Goal: Information Seeking & Learning: Learn about a topic

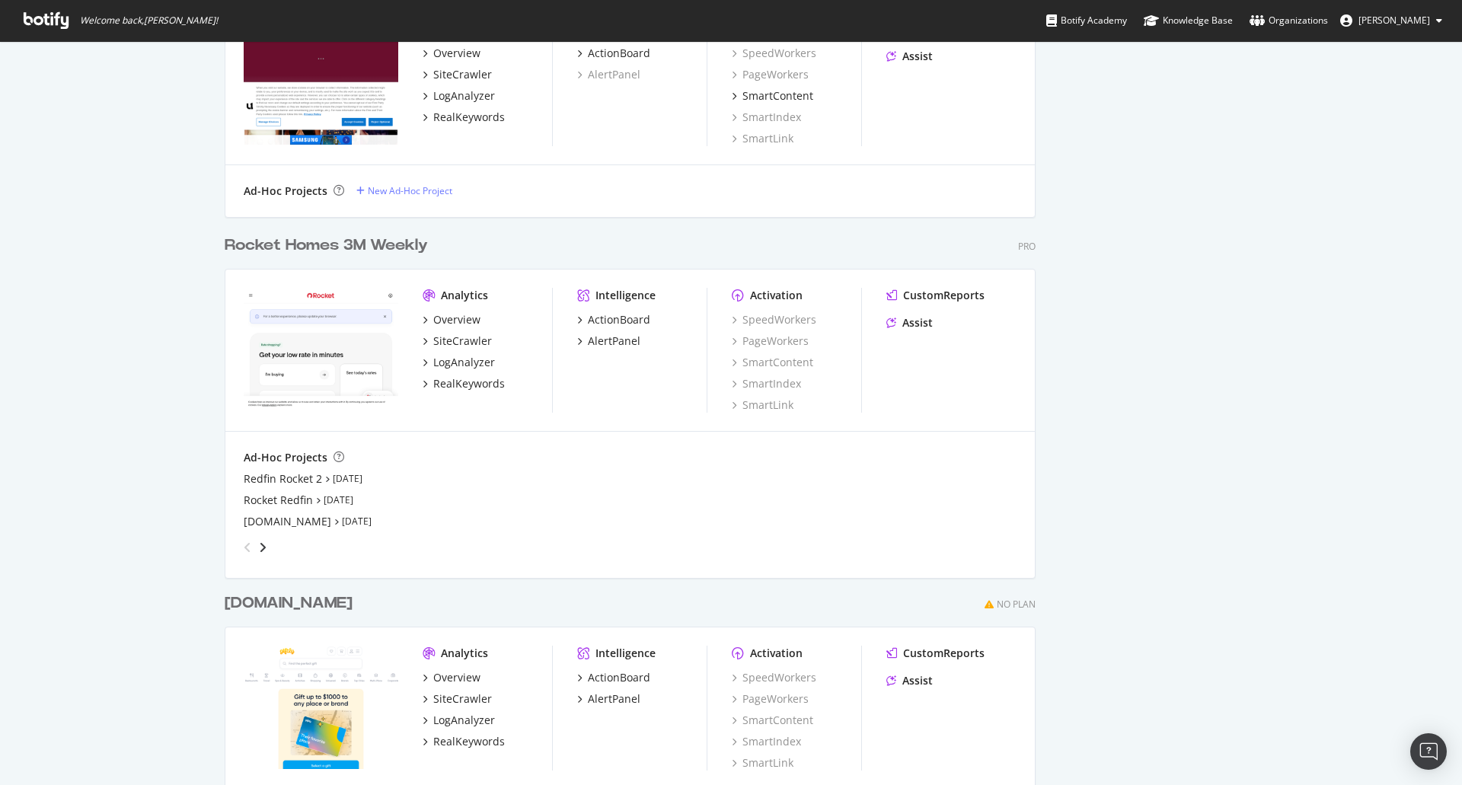
scroll to position [2409, 0]
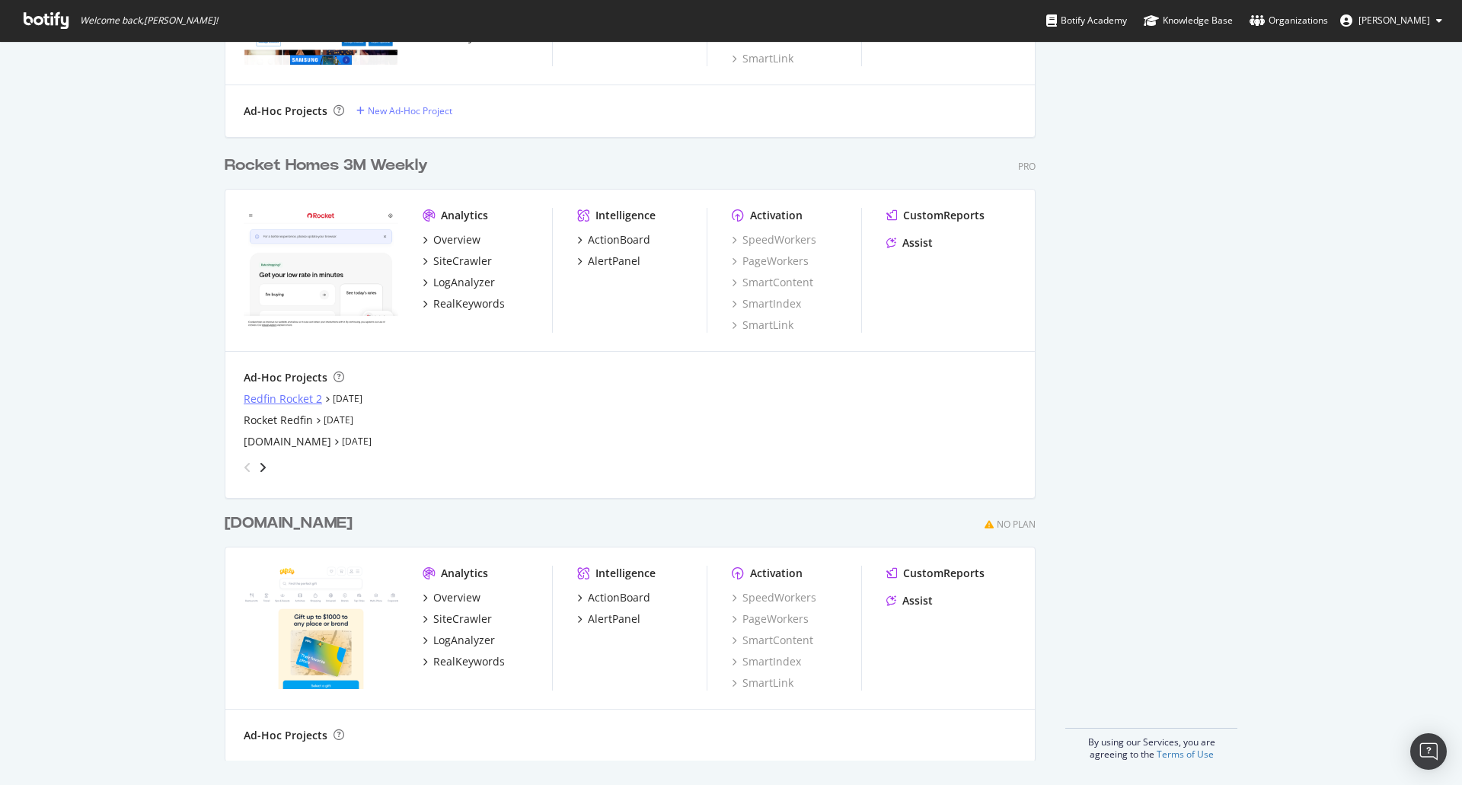
click at [302, 399] on div "Redfin Rocket 2" at bounding box center [283, 399] width 78 height 15
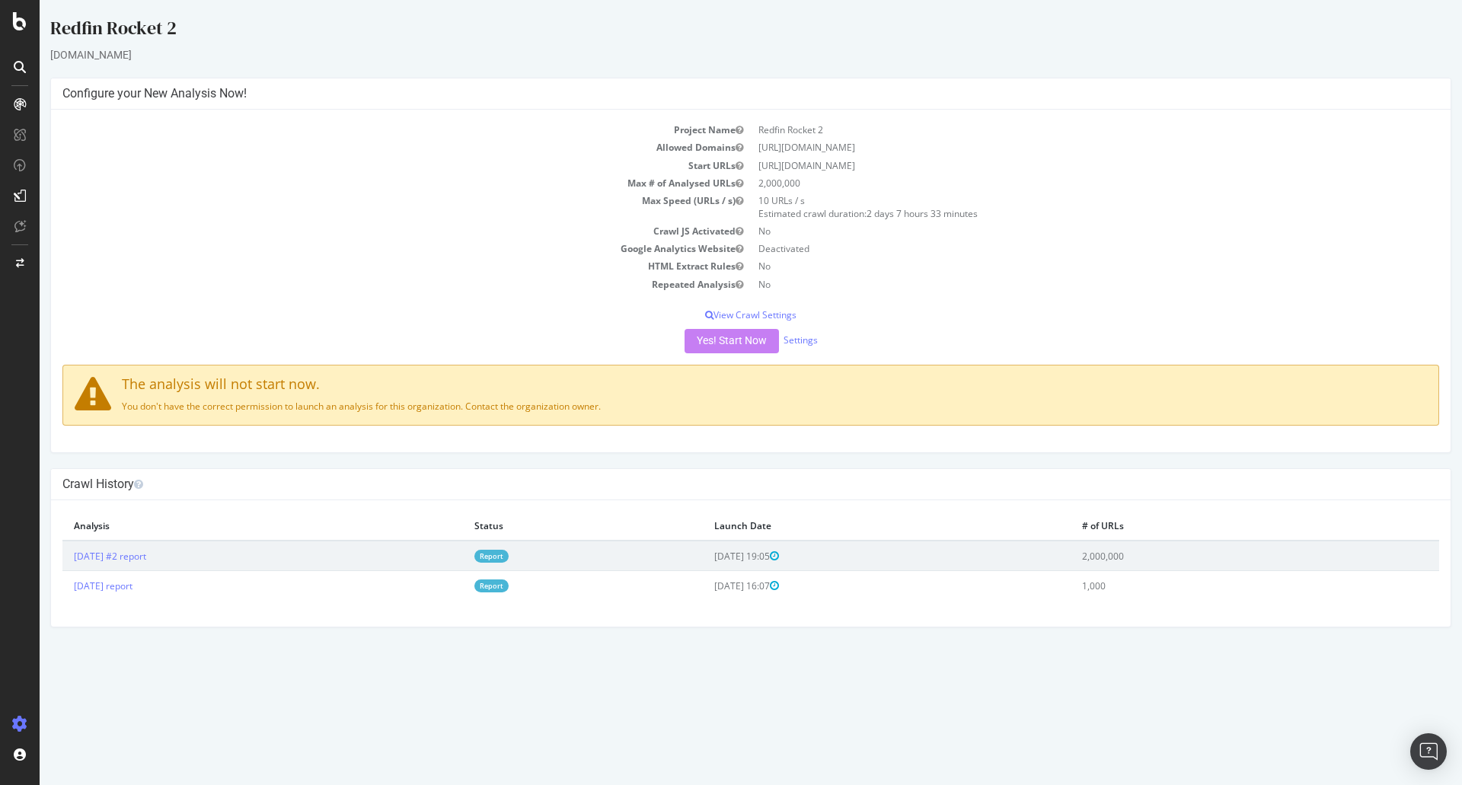
click at [509, 558] on link "Report" at bounding box center [492, 556] width 34 height 13
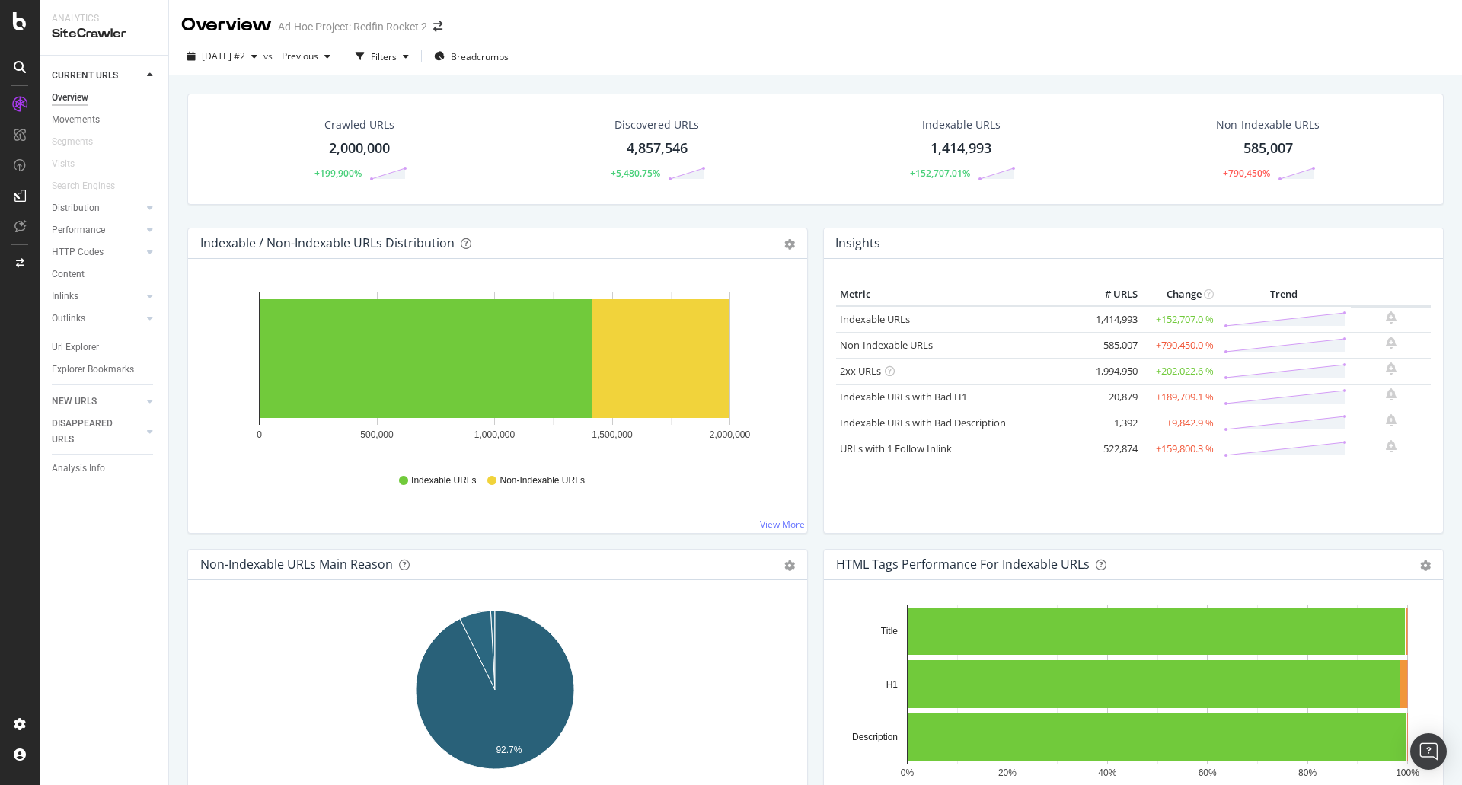
click at [0, 505] on div at bounding box center [20, 392] width 40 height 785
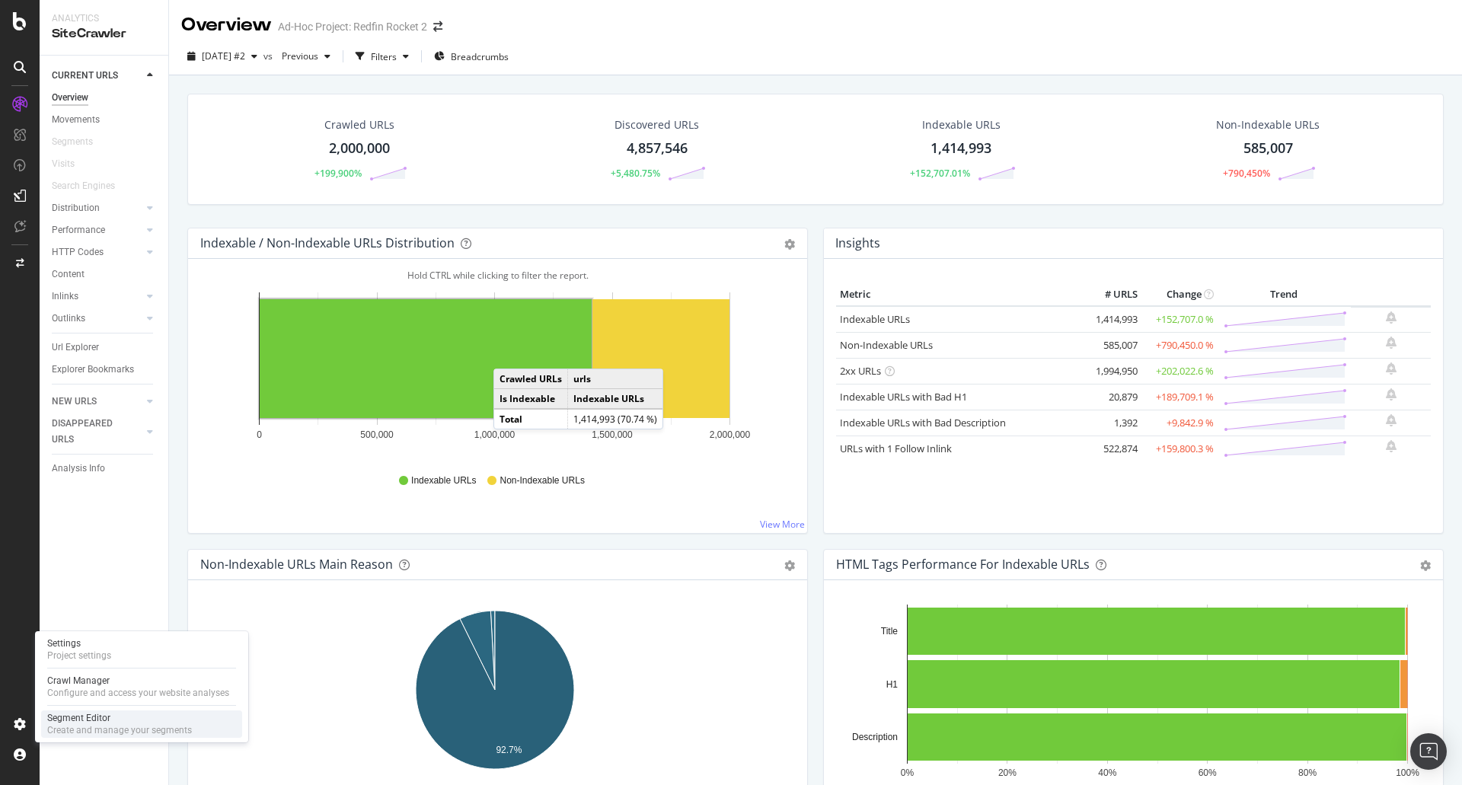
click at [62, 714] on div "Segment Editor" at bounding box center [119, 718] width 145 height 12
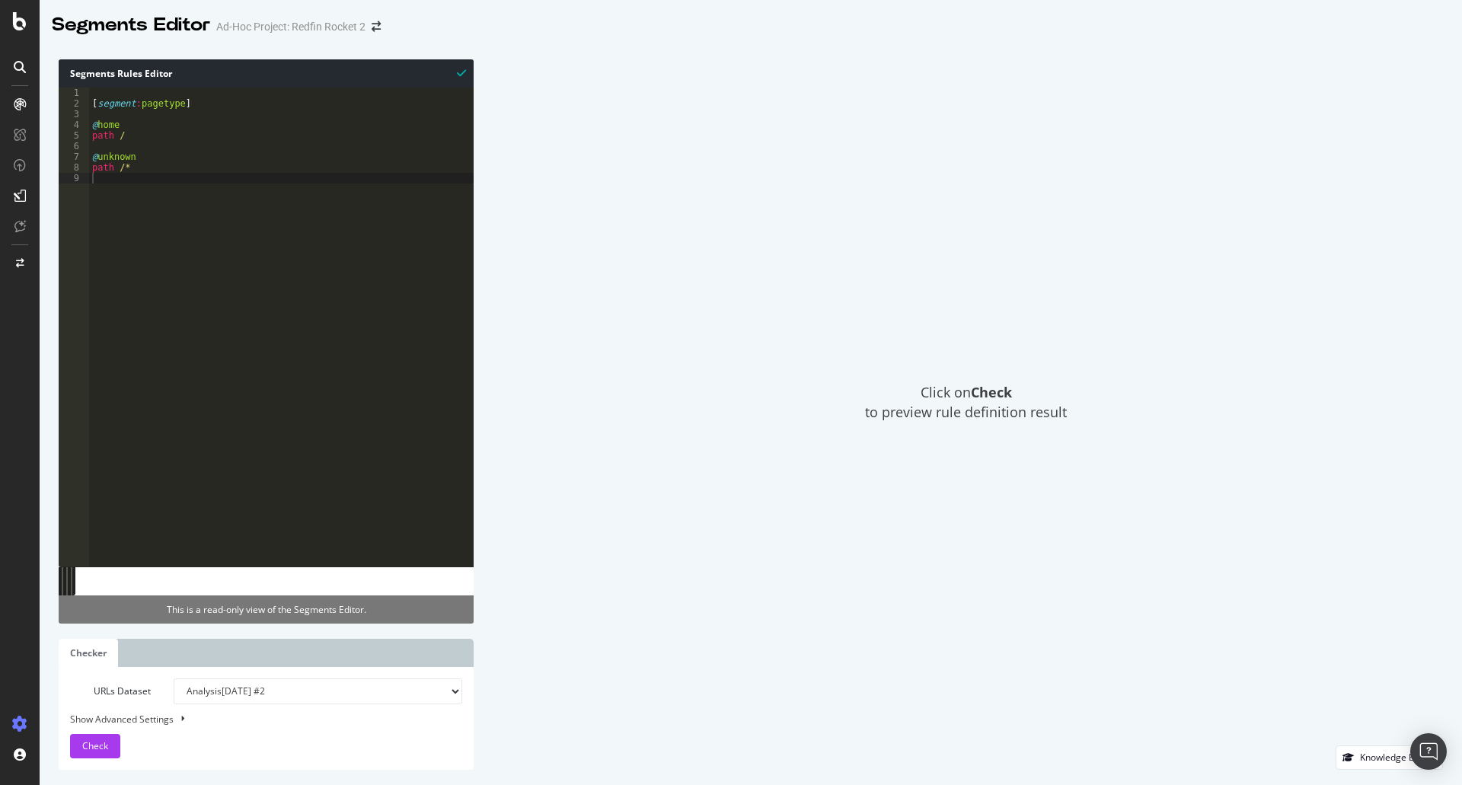
click at [284, 223] on div "[ segment : pagetype ] @ home path / @ unknown path /*" at bounding box center [281, 338] width 385 height 500
click at [146, 120] on div "[ segment : pagetype ] @ home path / @ unknown path /*" at bounding box center [281, 338] width 385 height 500
click at [147, 117] on div "[ segment : pagetype ] @ home path / @ unknown path /*" at bounding box center [281, 338] width 385 height 500
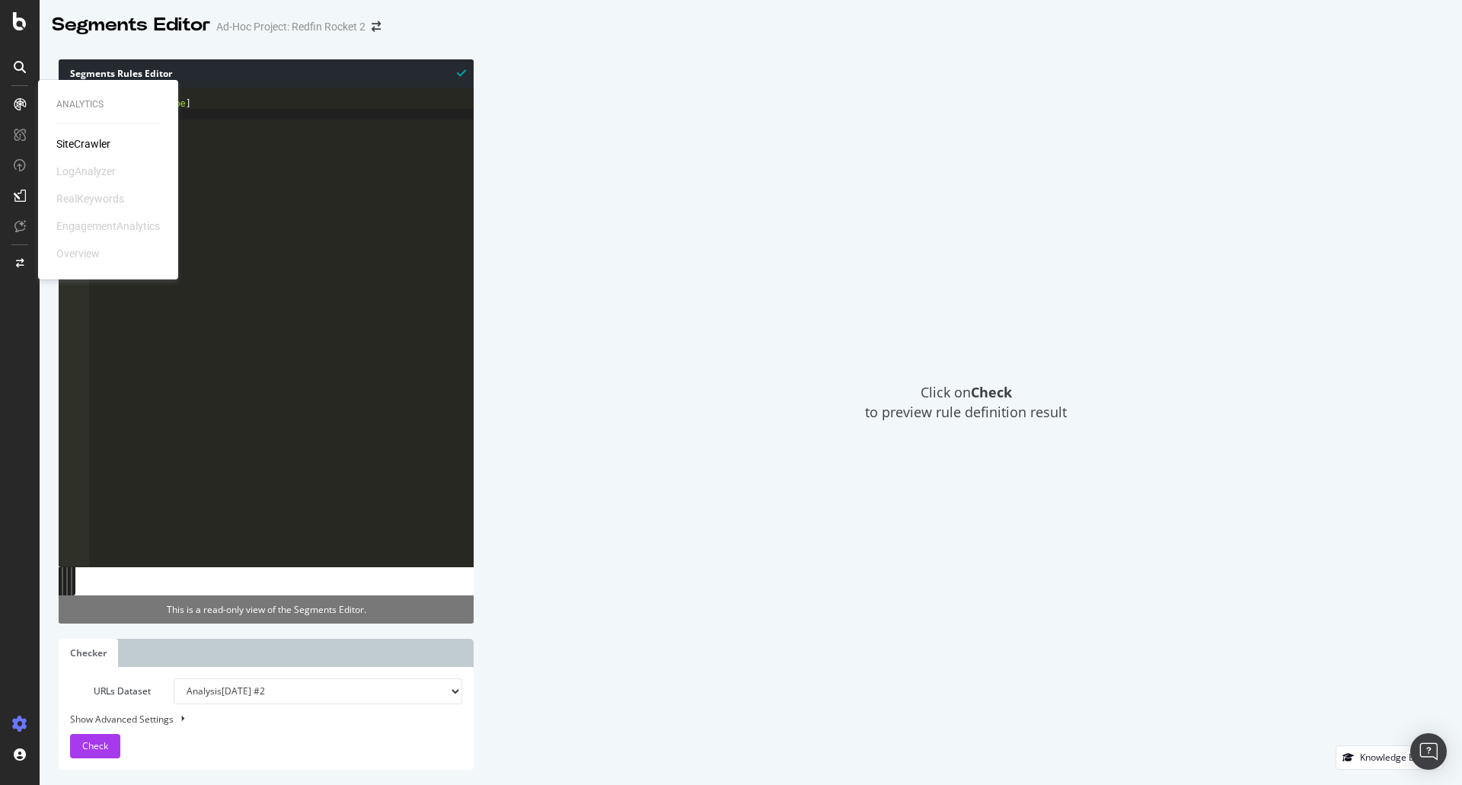
click at [72, 149] on div "SiteCrawler" at bounding box center [83, 143] width 54 height 15
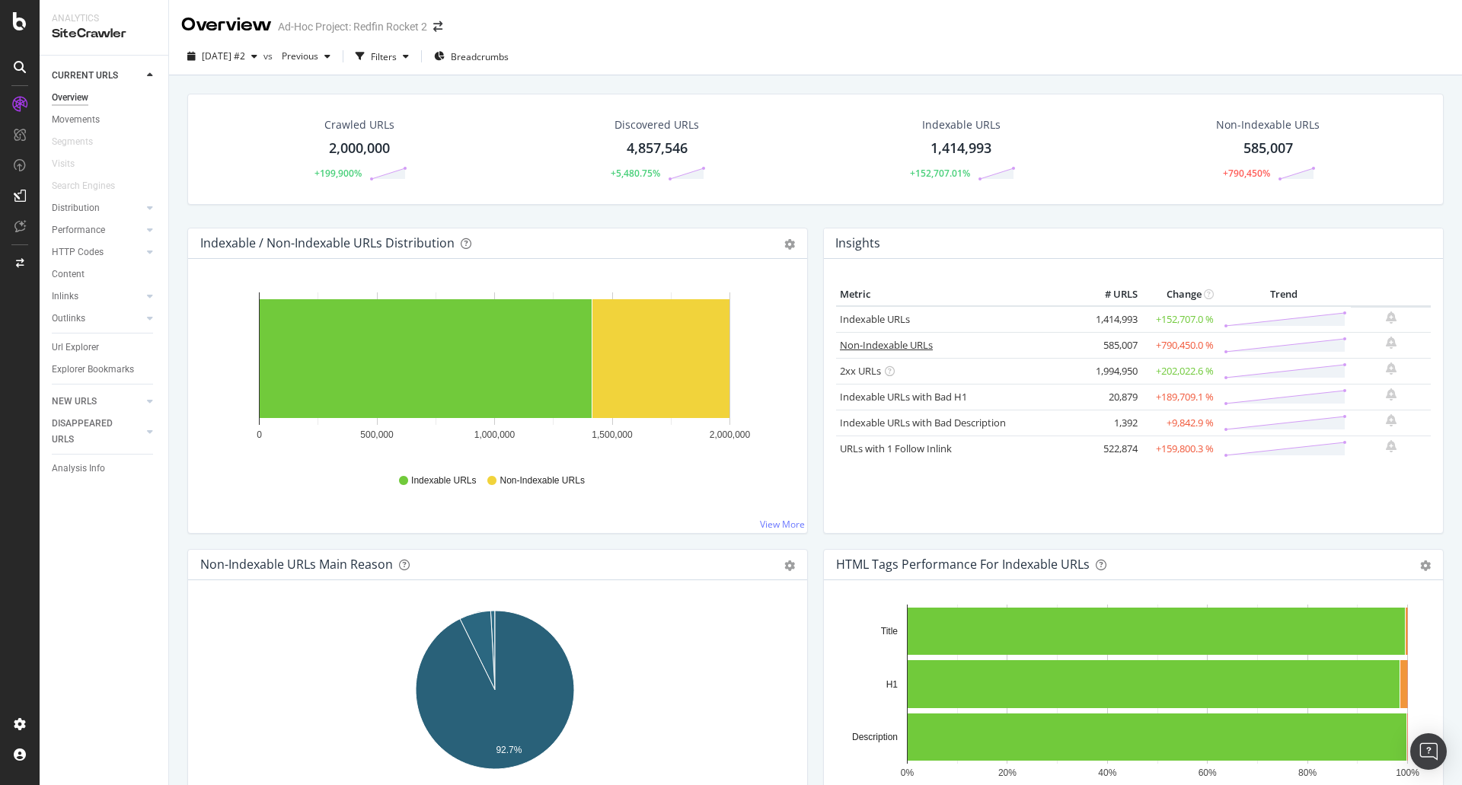
click at [907, 349] on link "Non-Indexable URLs" at bounding box center [886, 345] width 93 height 14
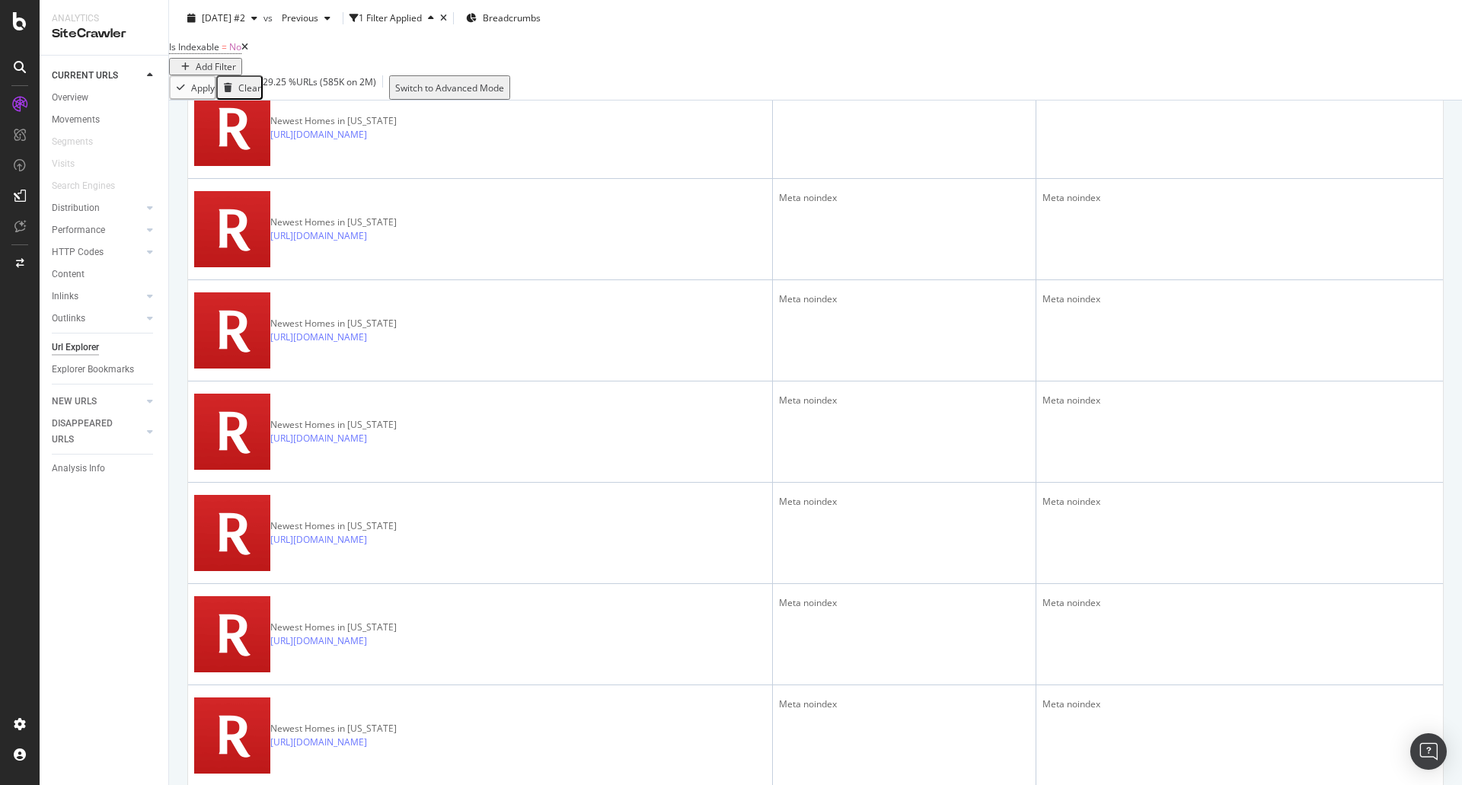
scroll to position [2829, 0]
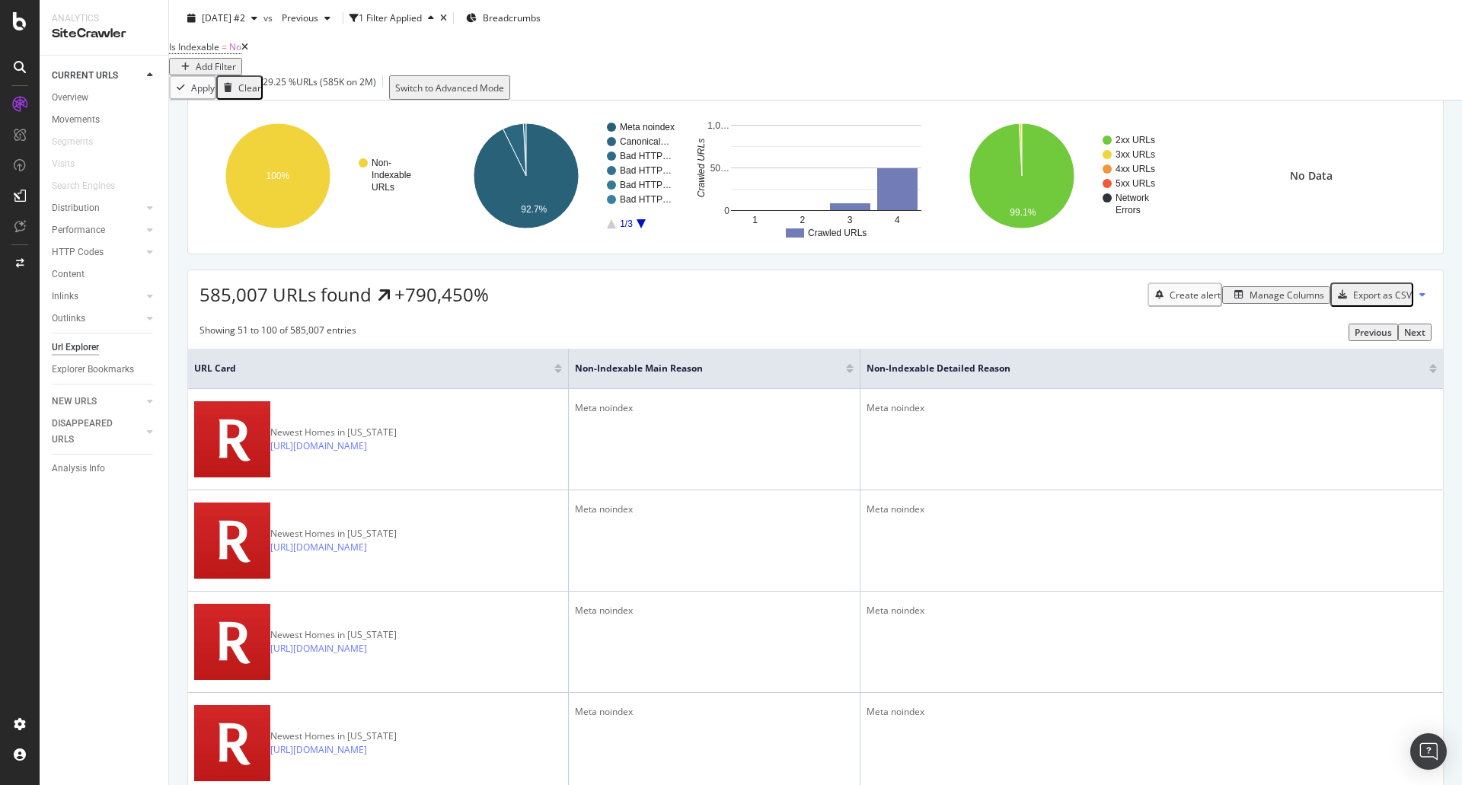
scroll to position [0, 0]
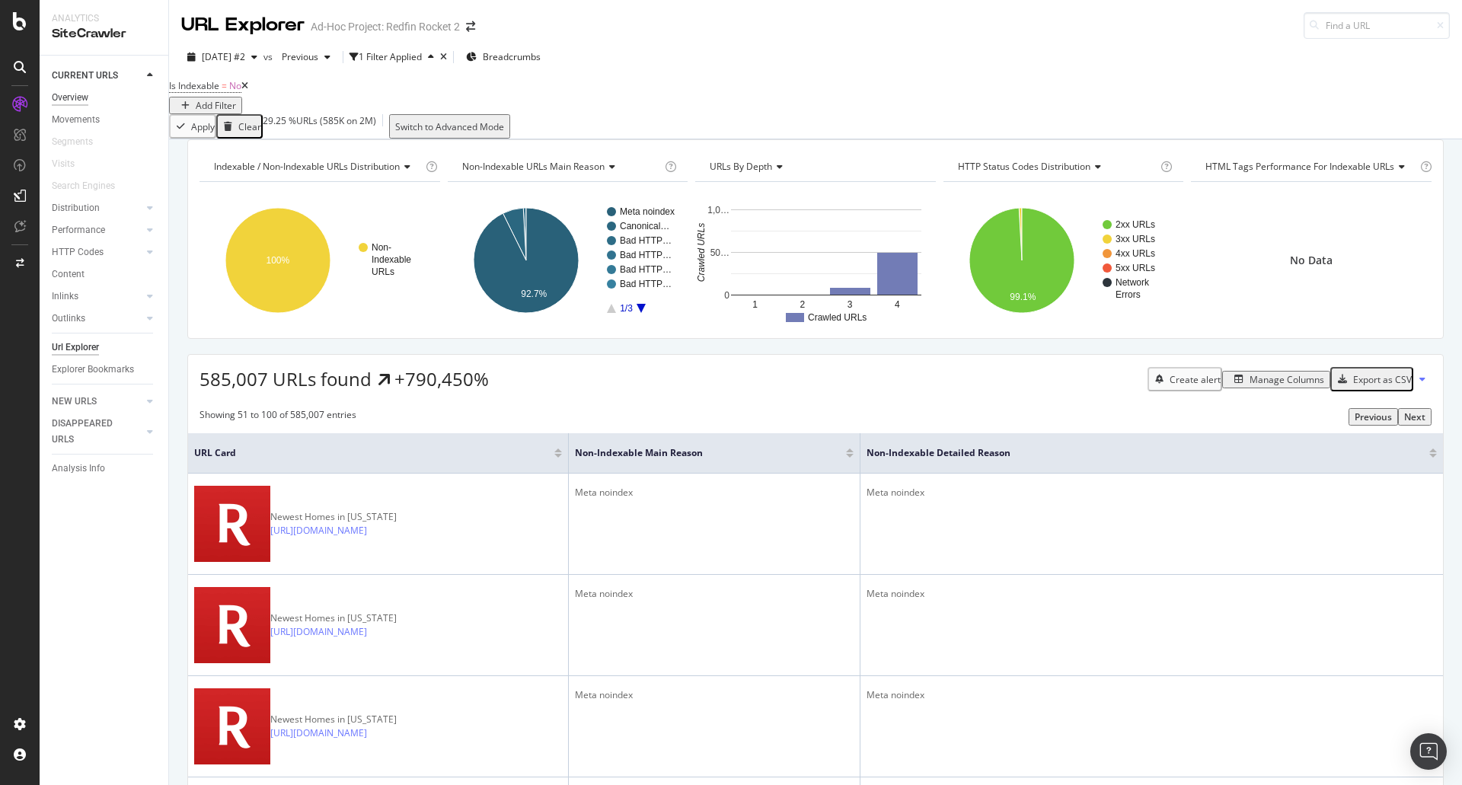
click at [75, 100] on div "Overview" at bounding box center [70, 98] width 37 height 16
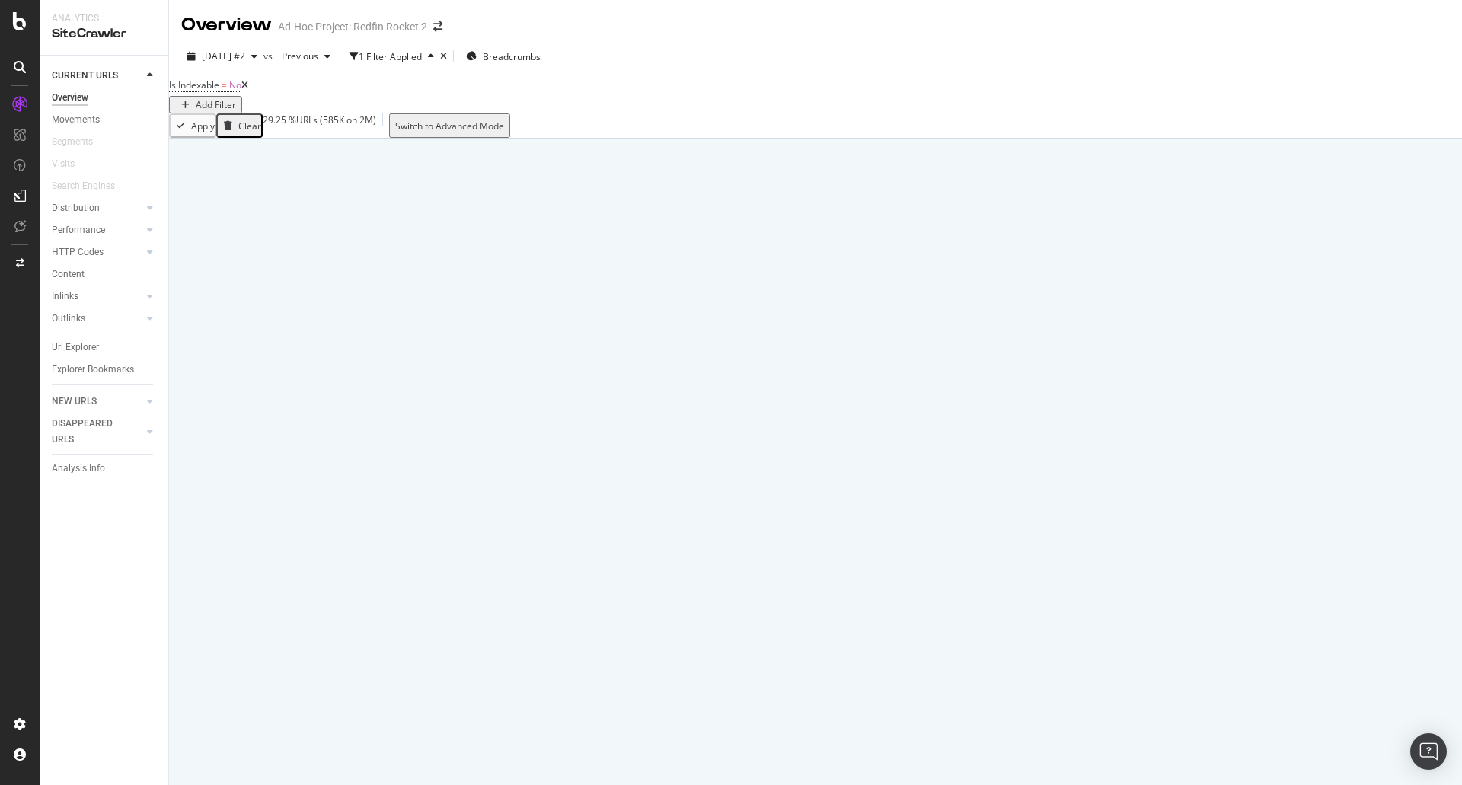
click at [75, 100] on div "Overview" at bounding box center [70, 98] width 37 height 16
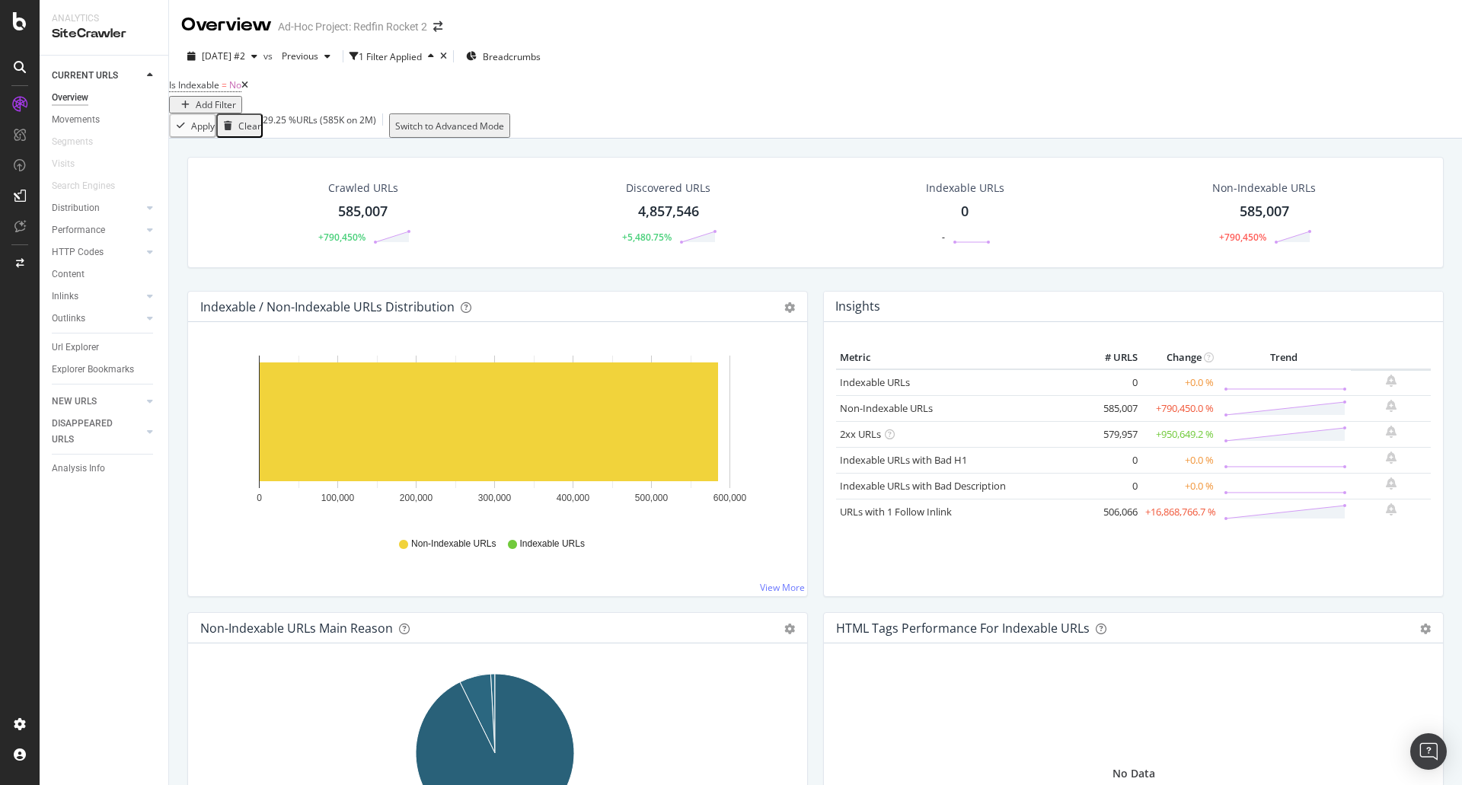
click at [76, 98] on div "Overview" at bounding box center [70, 98] width 37 height 16
click at [74, 216] on div "Distribution" at bounding box center [76, 208] width 48 height 16
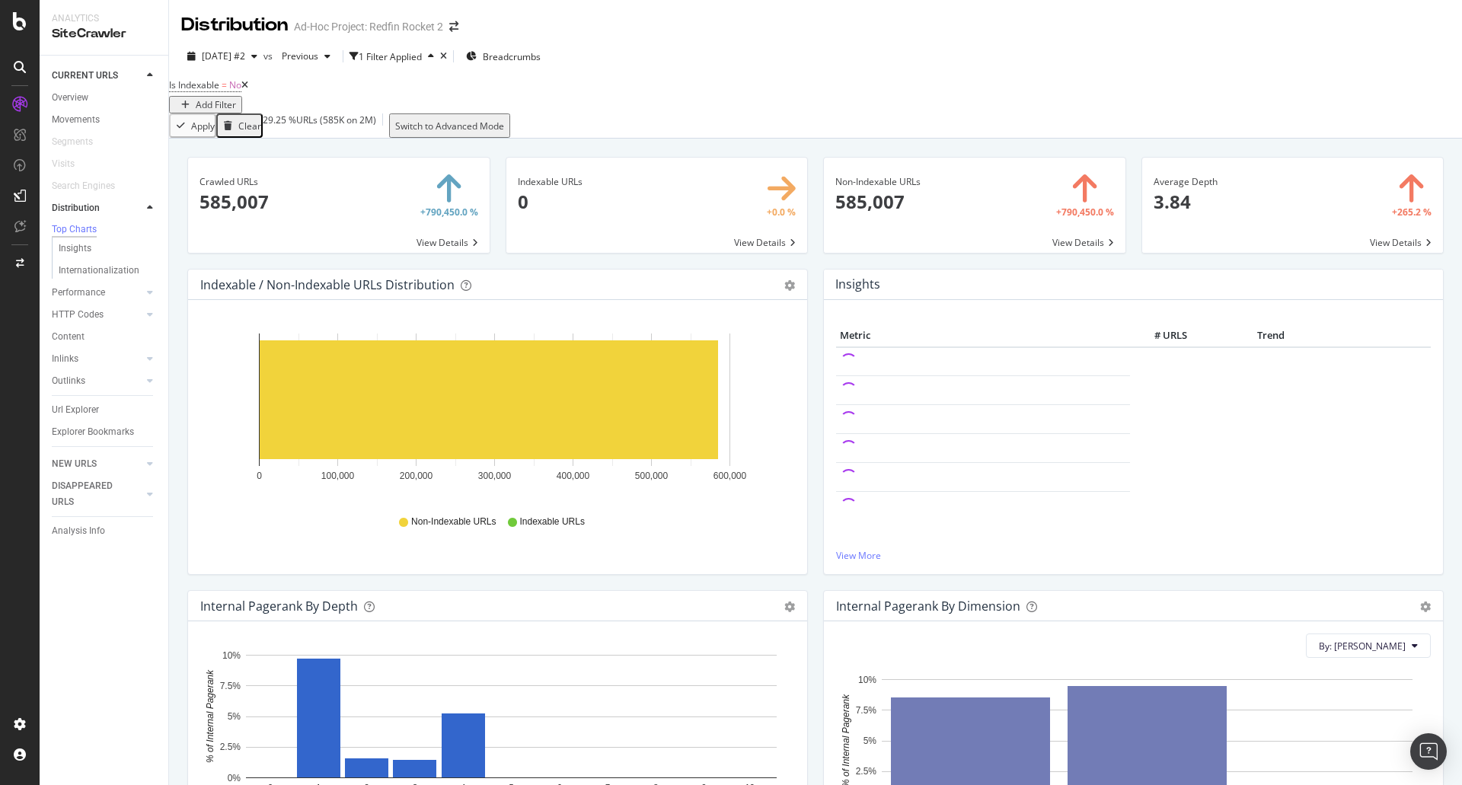
click at [248, 90] on icon at bounding box center [244, 85] width 7 height 9
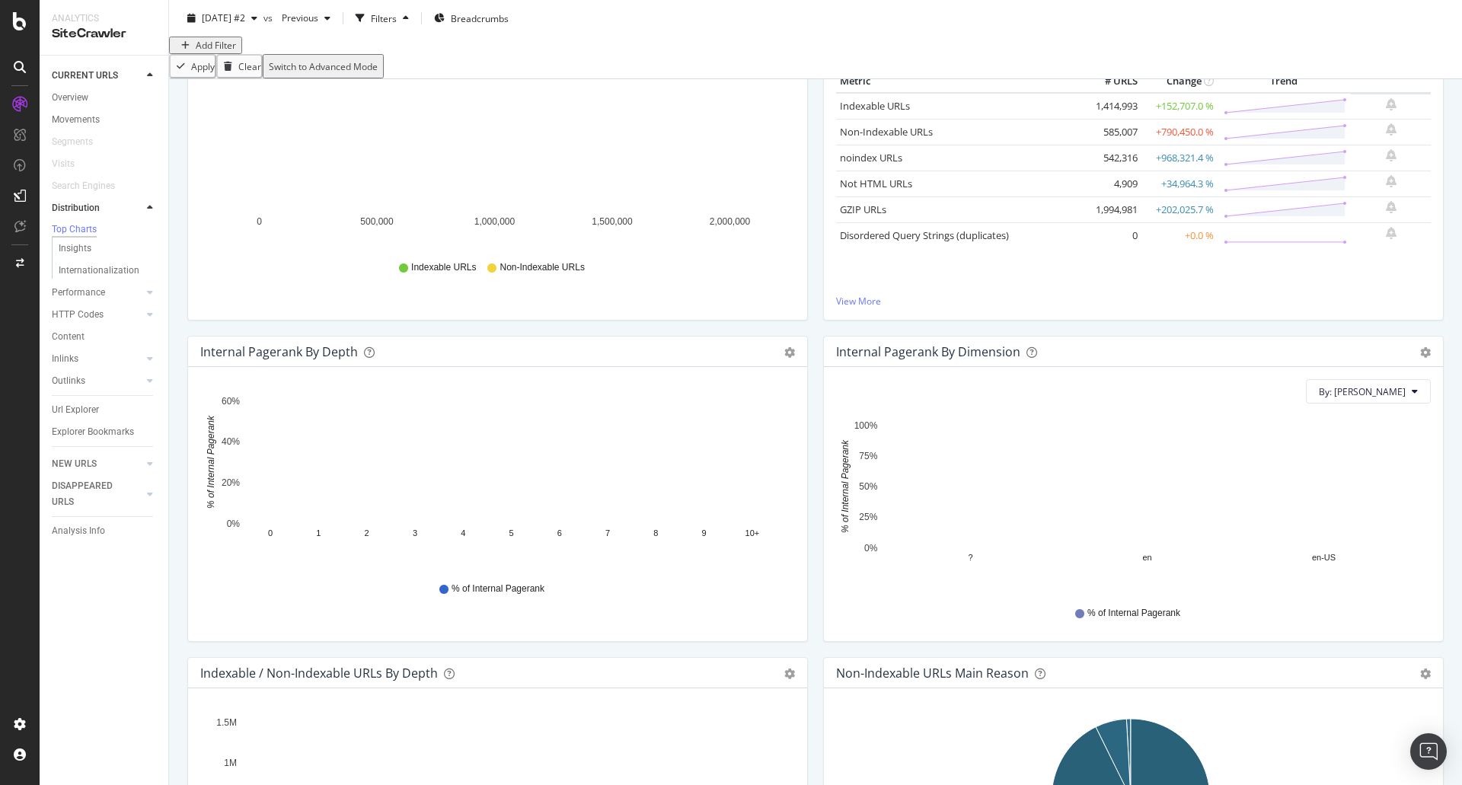
scroll to position [221, 0]
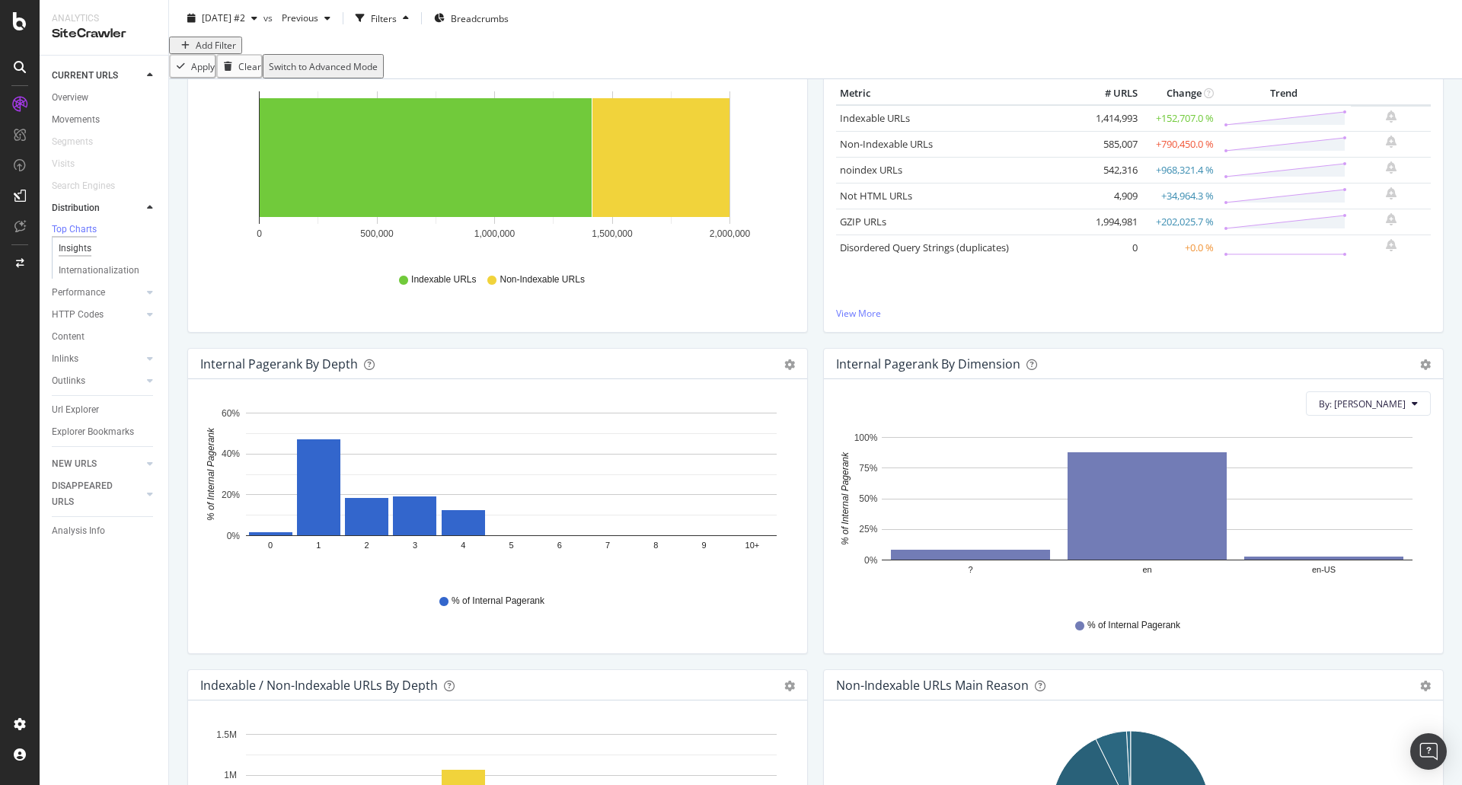
click at [80, 257] on div "Insights" at bounding box center [75, 249] width 33 height 16
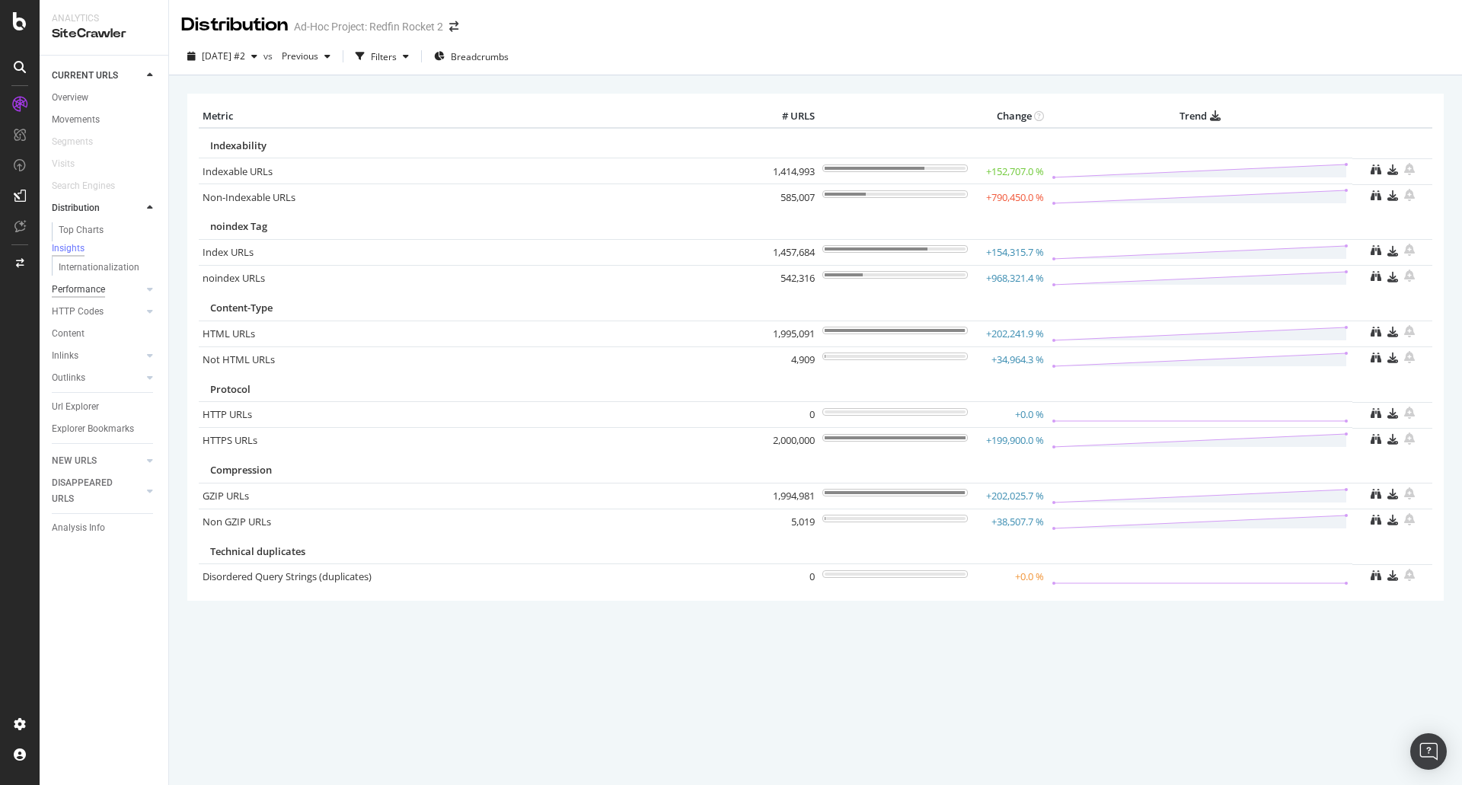
click at [92, 292] on div "Performance" at bounding box center [78, 290] width 53 height 16
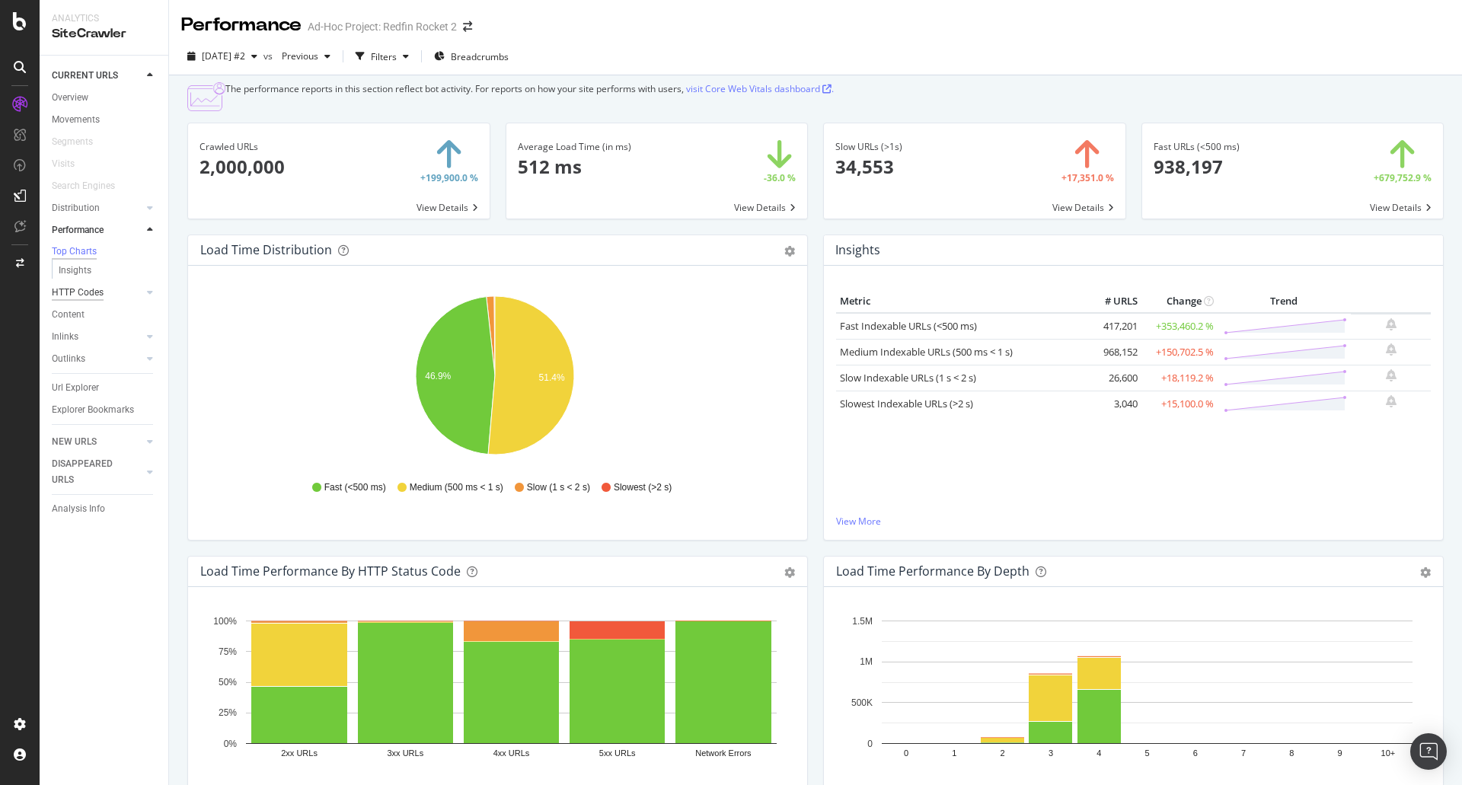
click at [85, 296] on div "HTTP Codes" at bounding box center [78, 293] width 52 height 16
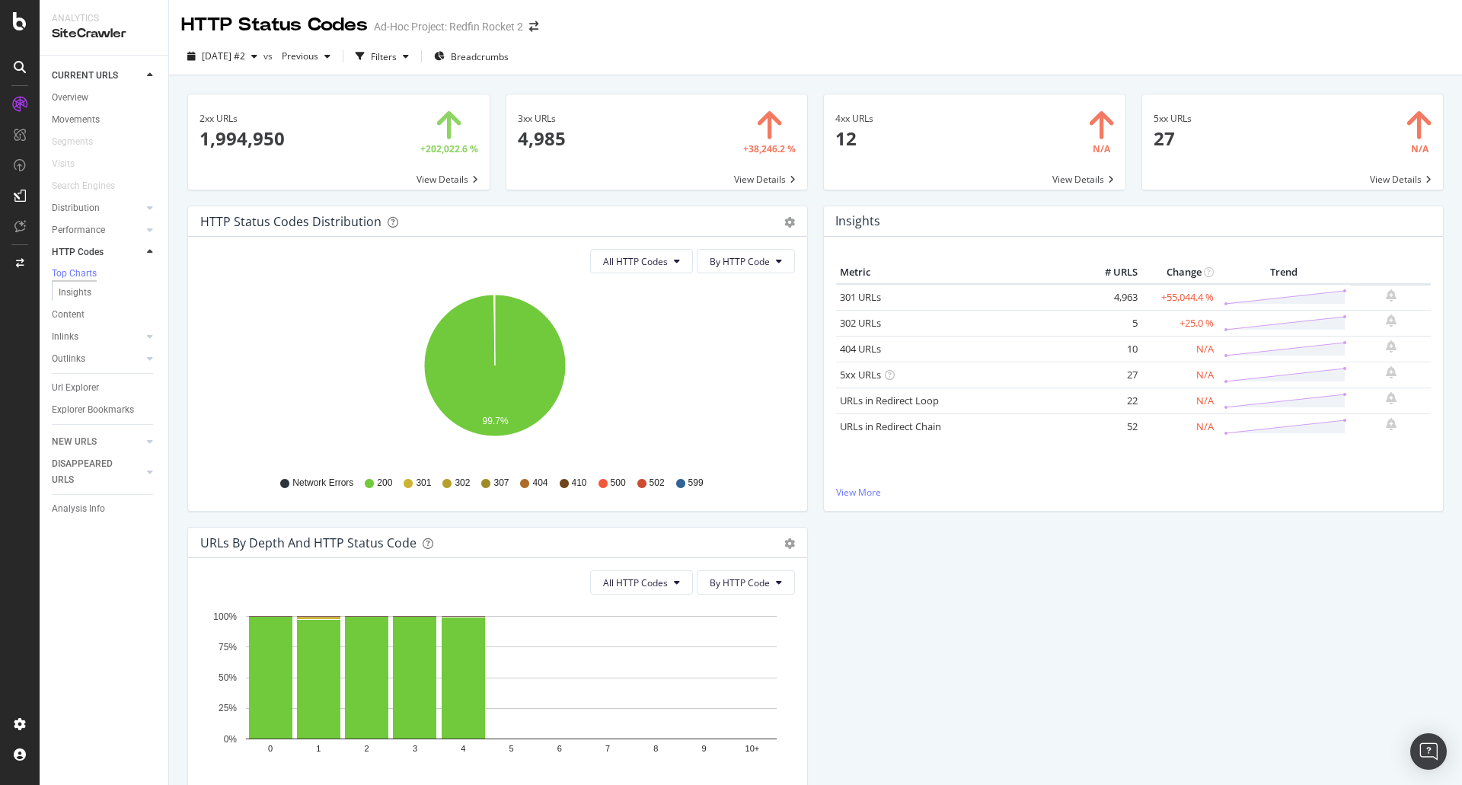
scroll to position [117, 0]
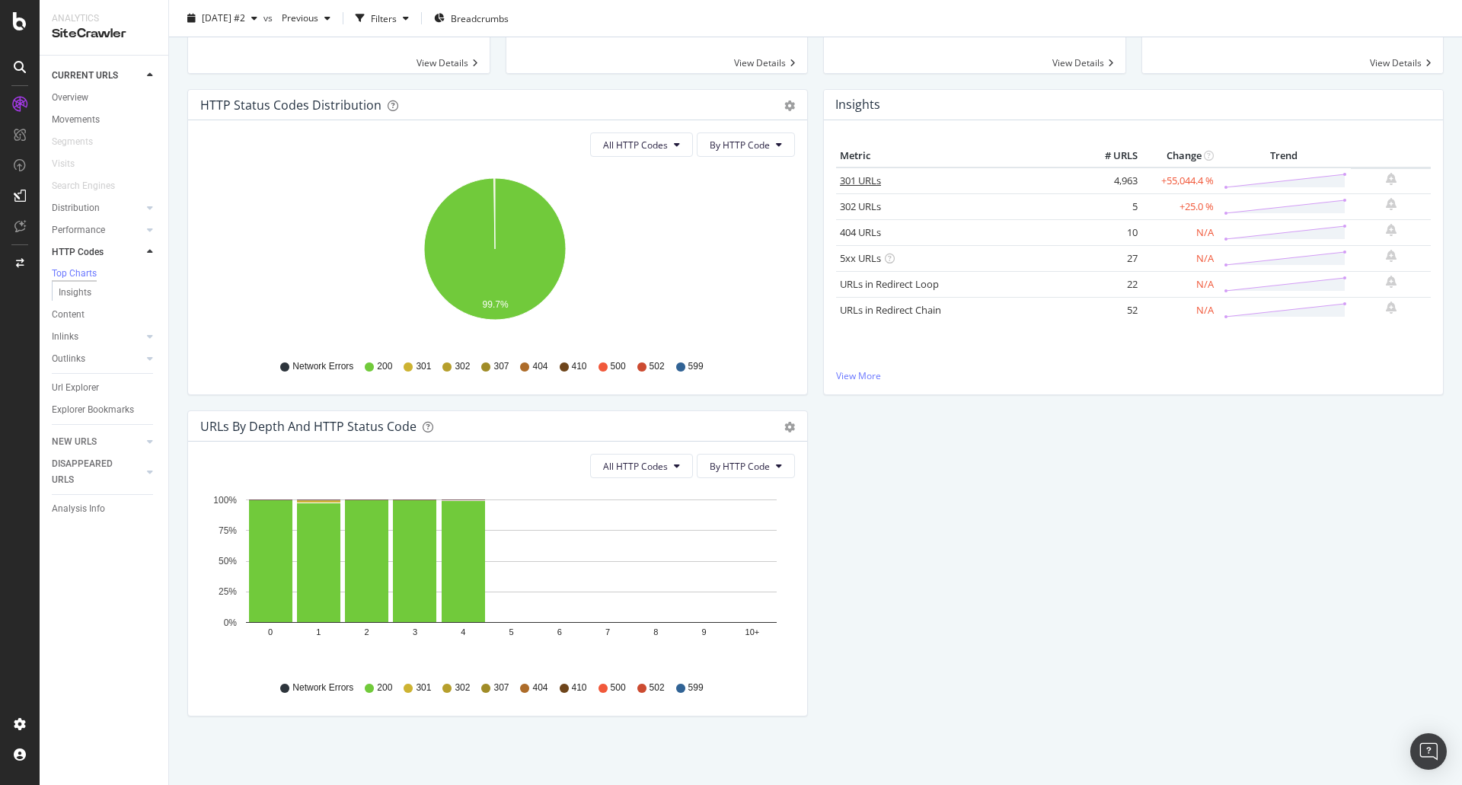
click at [854, 176] on link "301 URLs" at bounding box center [860, 181] width 41 height 14
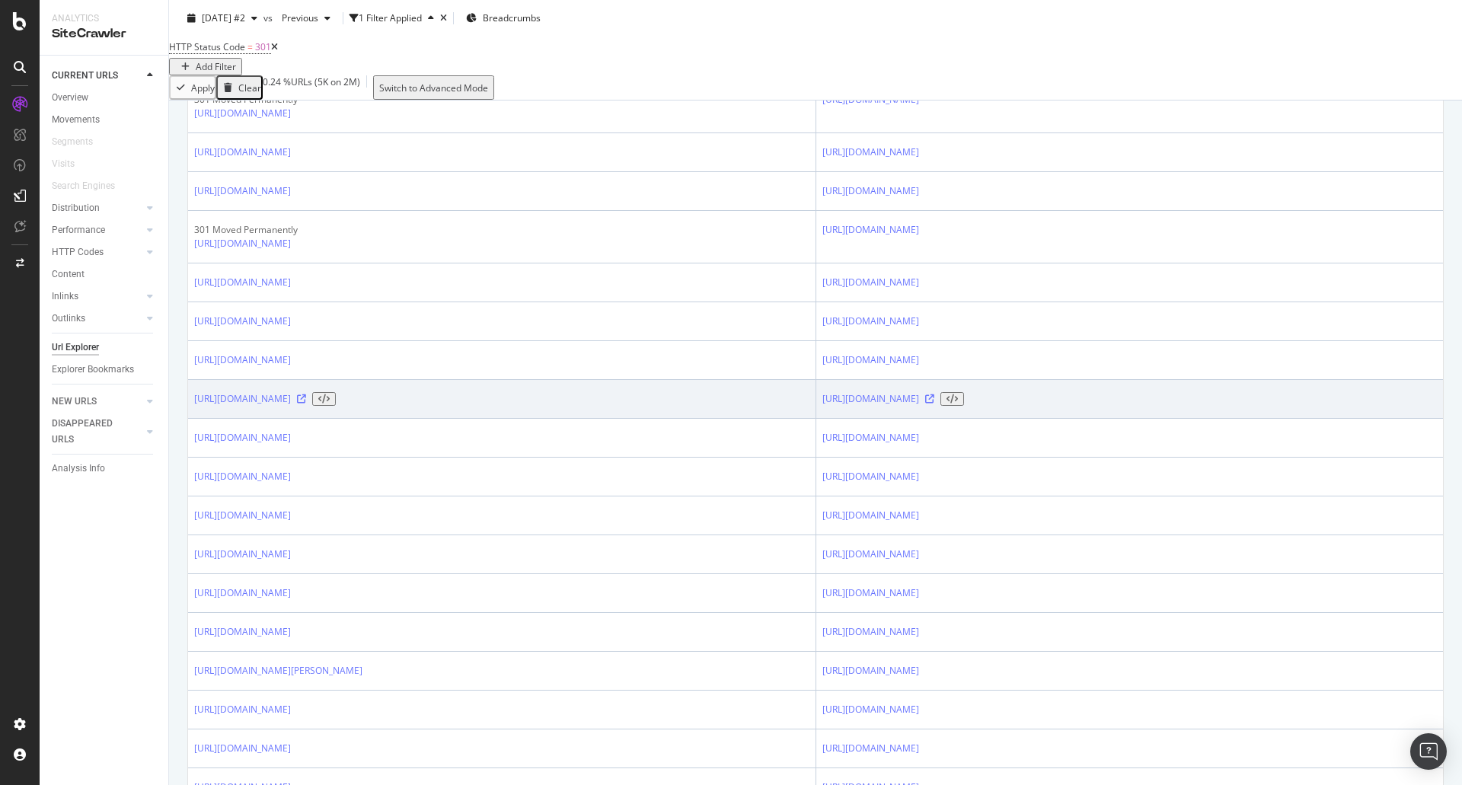
scroll to position [703, 0]
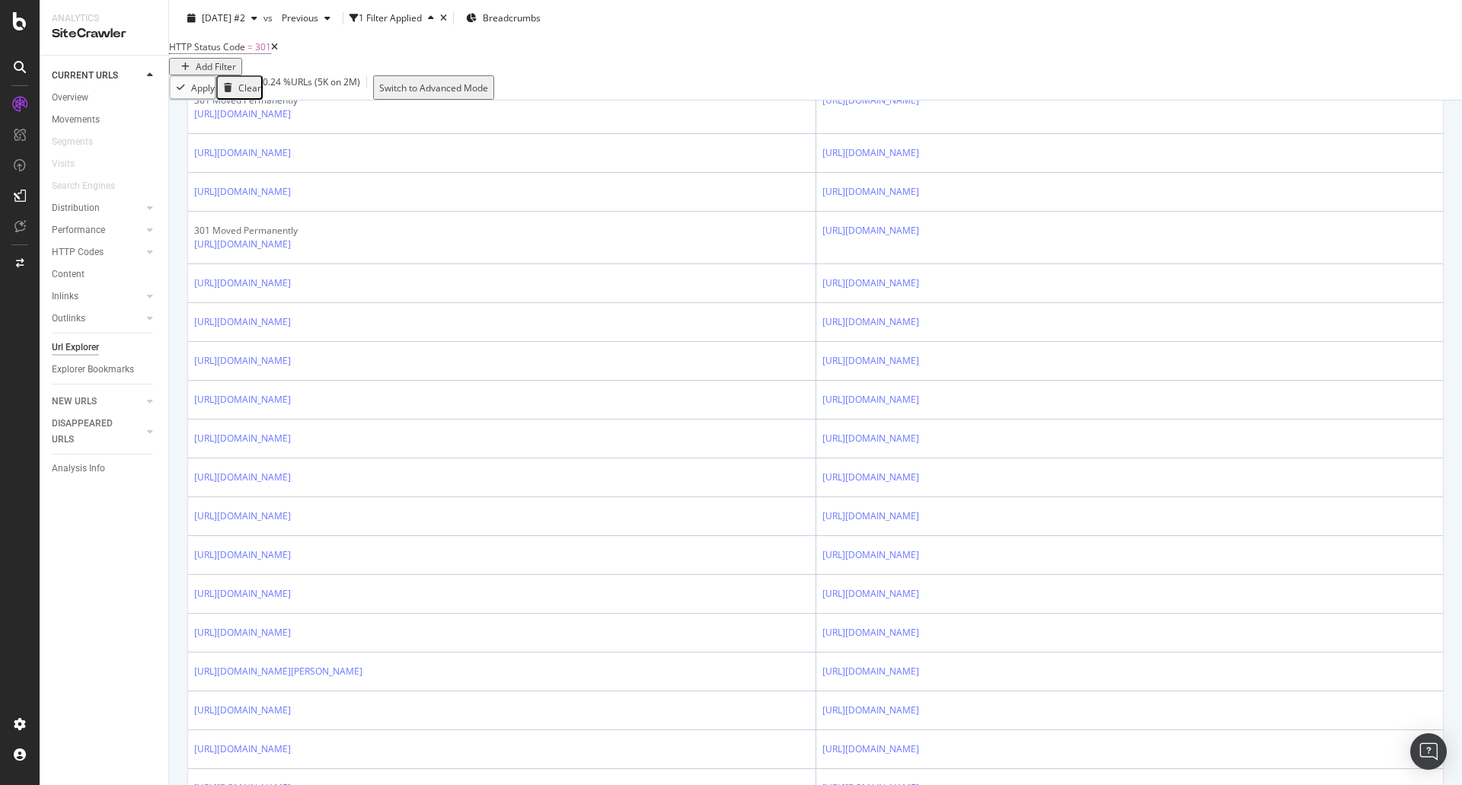
click at [278, 52] on icon at bounding box center [274, 47] width 7 height 9
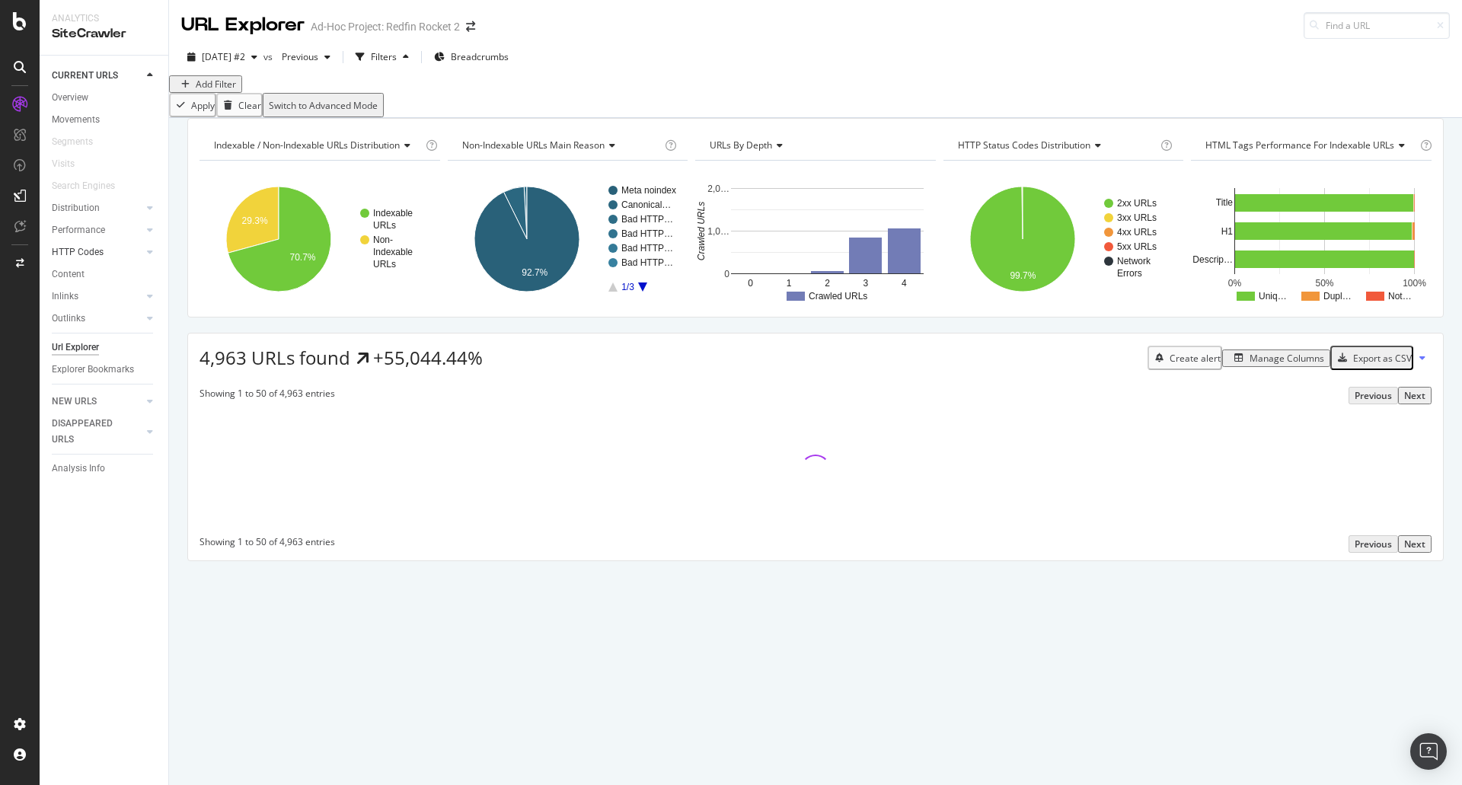
click at [134, 251] on div at bounding box center [134, 252] width 15 height 15
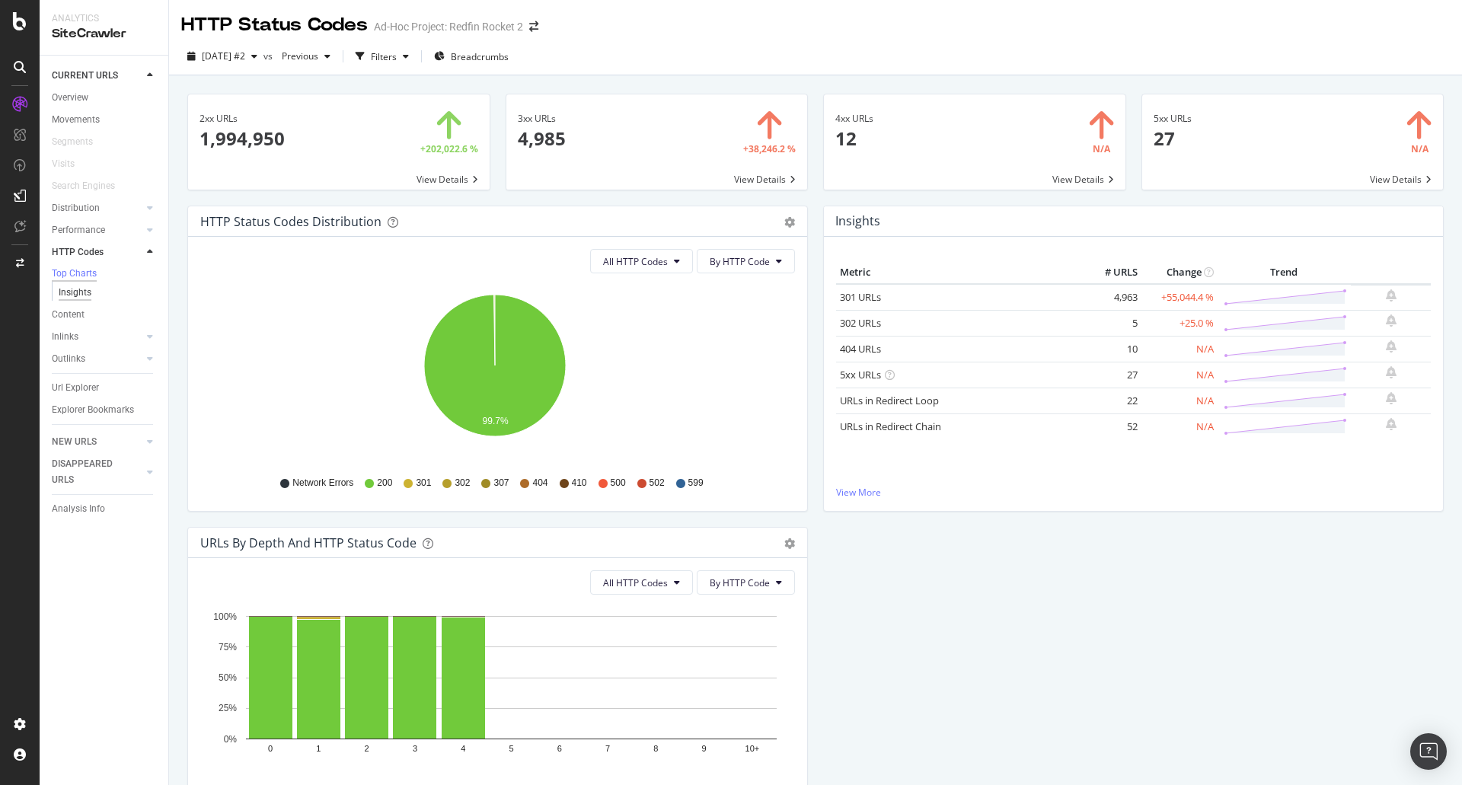
click at [73, 301] on div "Insights" at bounding box center [75, 293] width 33 height 16
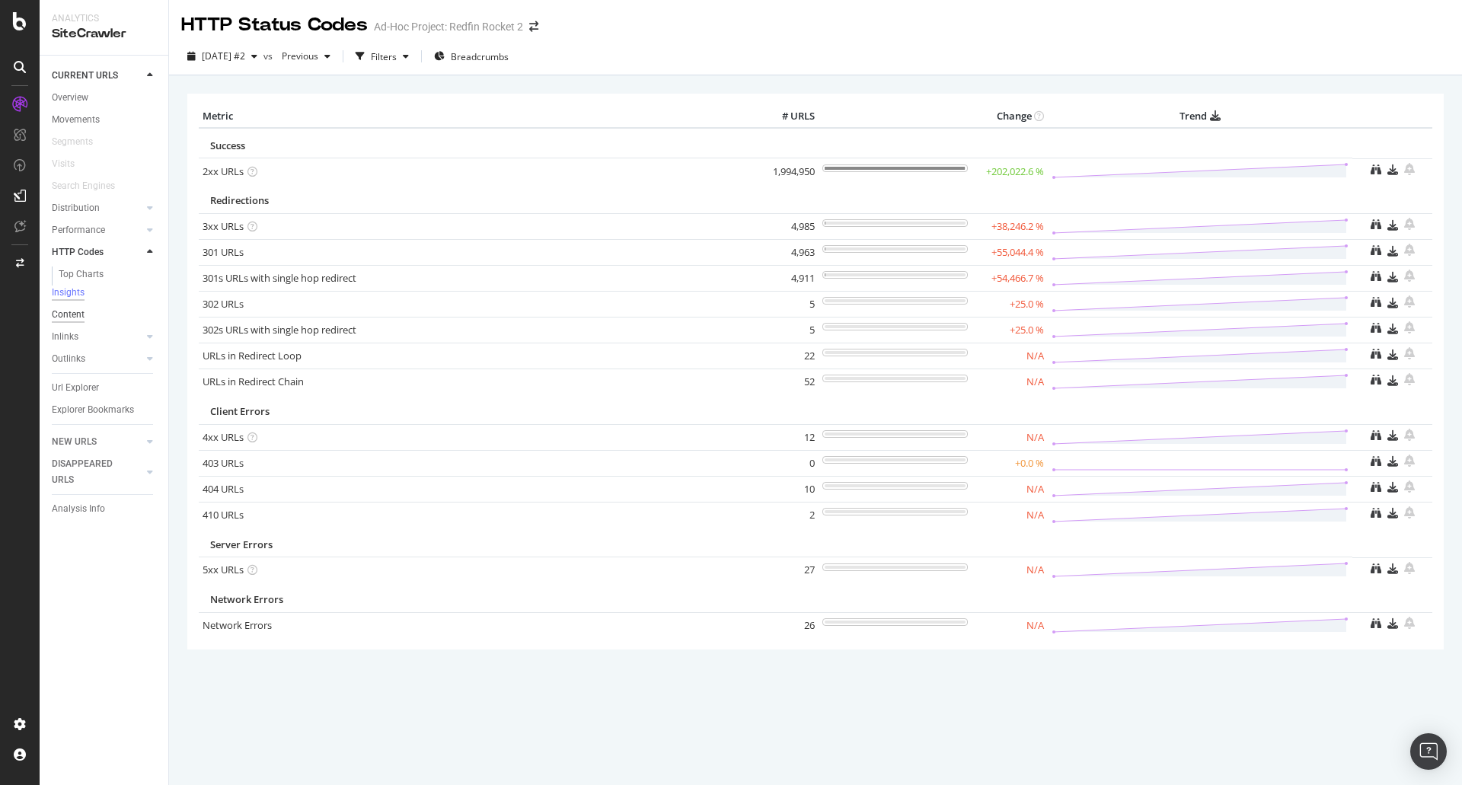
click at [69, 313] on div "Content" at bounding box center [68, 315] width 33 height 16
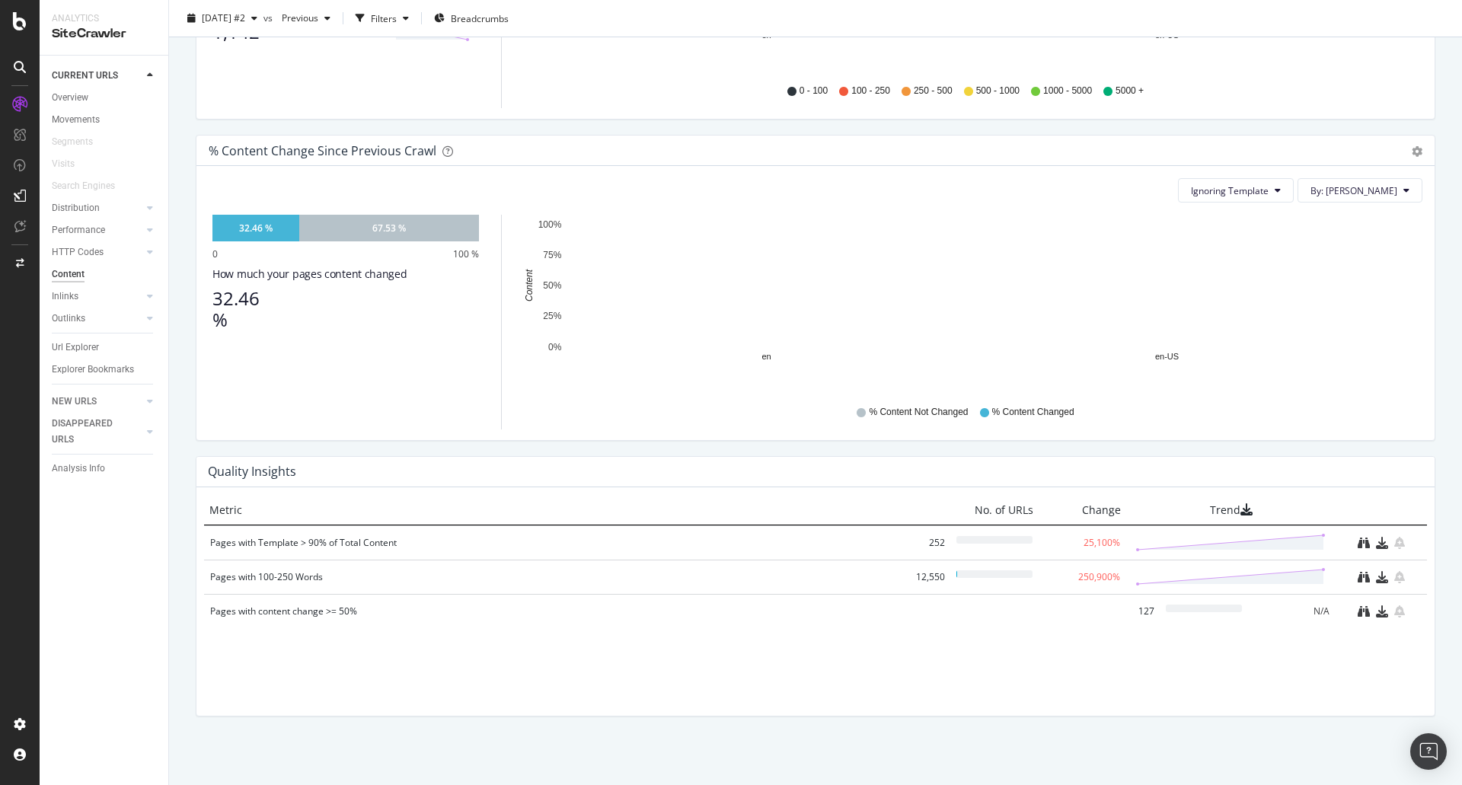
scroll to position [679, 0]
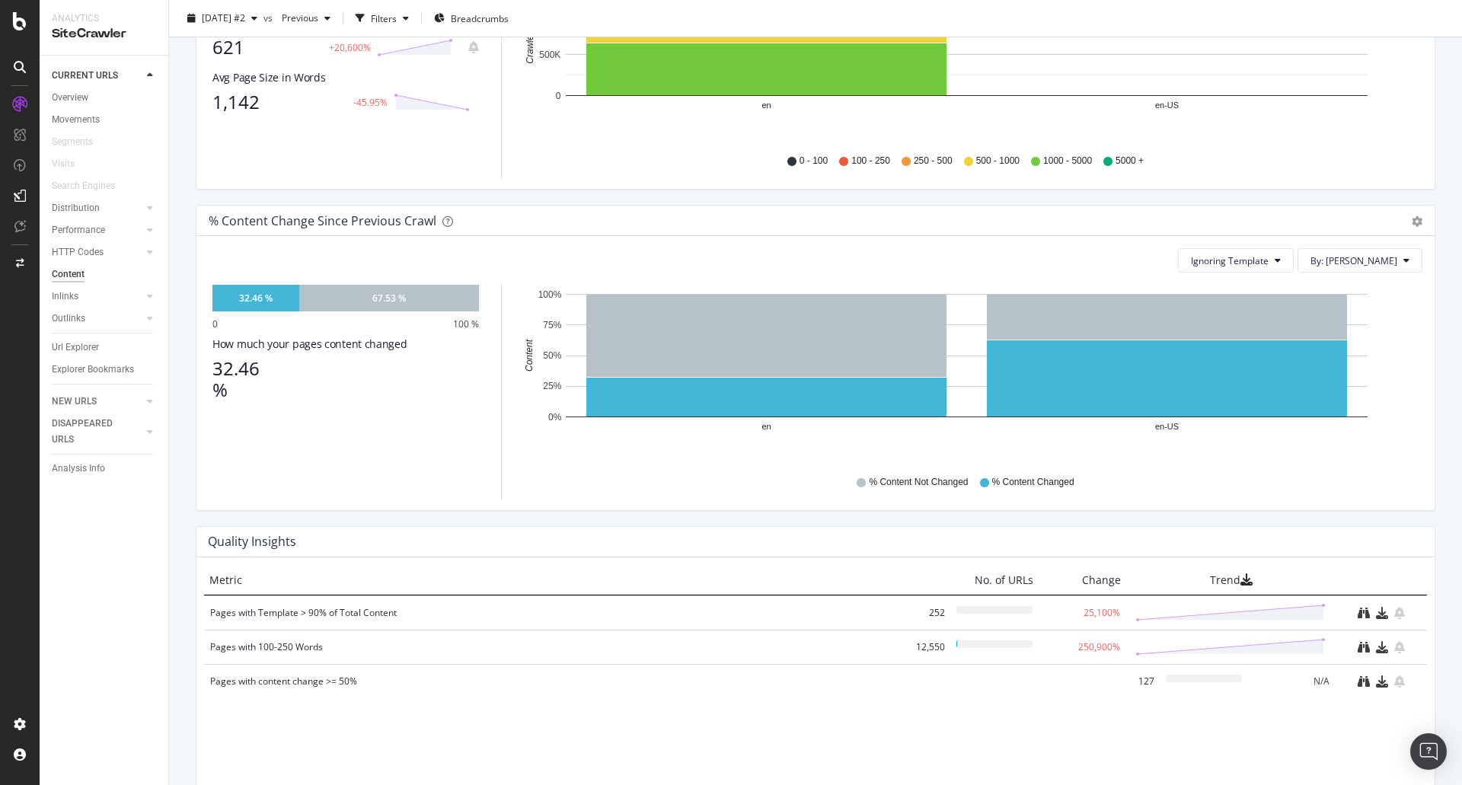
click at [493, 596] on div "Metric No. of URLs Change Trend" at bounding box center [815, 580] width 1223 height 30
click at [82, 292] on link "Inlinks" at bounding box center [97, 297] width 91 height 16
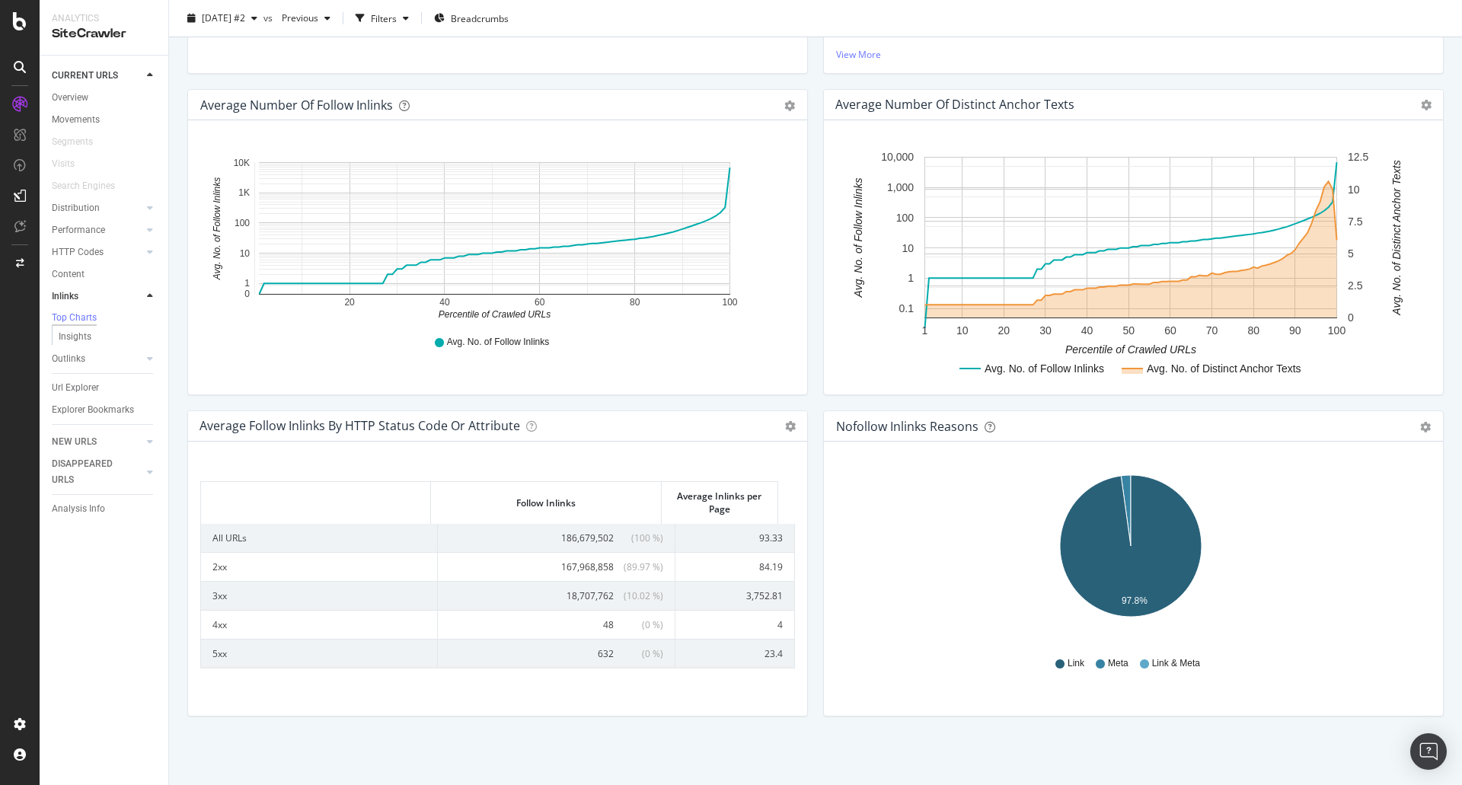
scroll to position [60, 0]
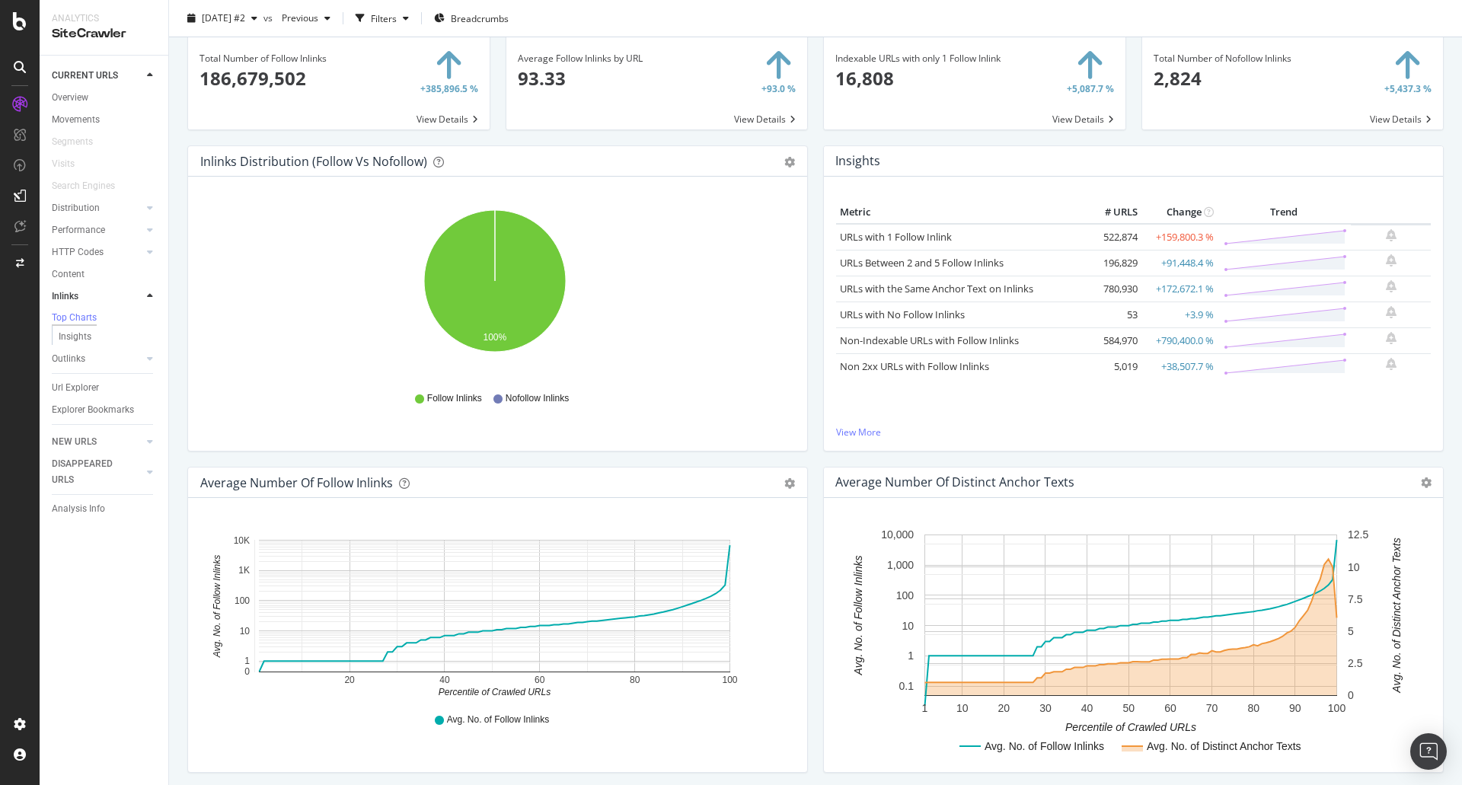
click at [56, 341] on div "Insights" at bounding box center [110, 335] width 117 height 19
click at [75, 341] on div "Insights" at bounding box center [75, 337] width 33 height 16
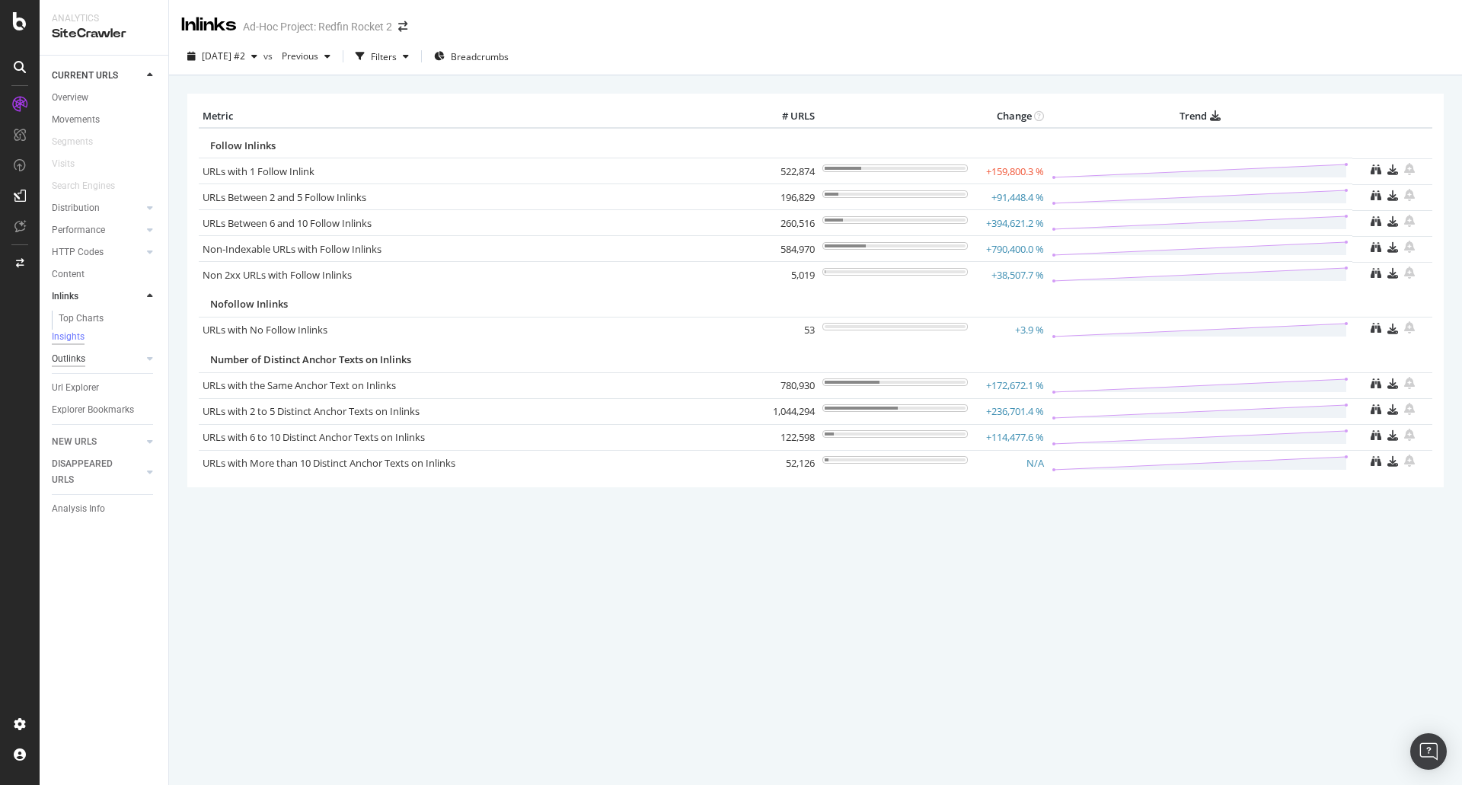
click at [78, 367] on div "Outlinks" at bounding box center [69, 359] width 34 height 16
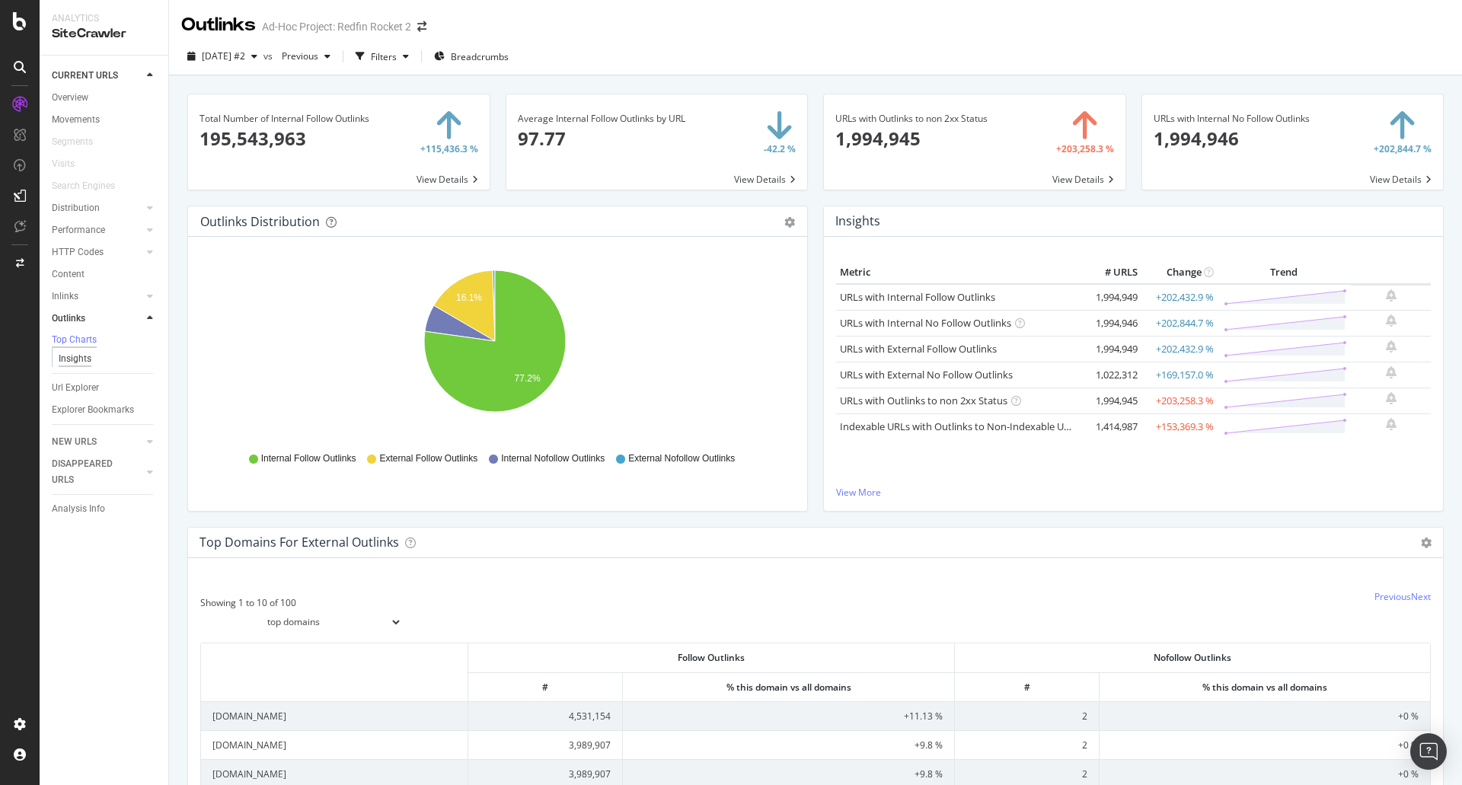
click at [75, 365] on div "Insights" at bounding box center [75, 359] width 33 height 16
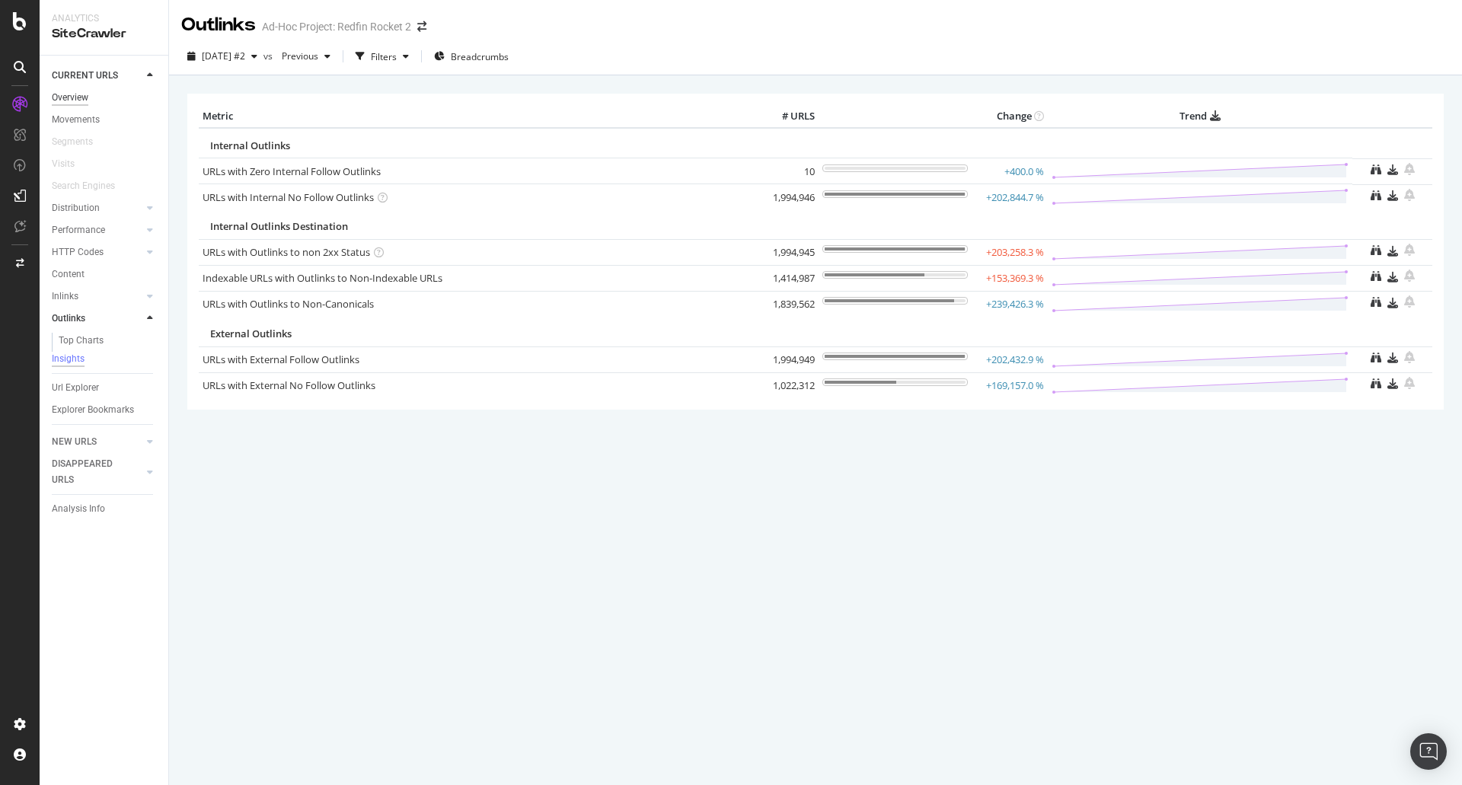
click at [82, 93] on div "Overview" at bounding box center [70, 98] width 37 height 16
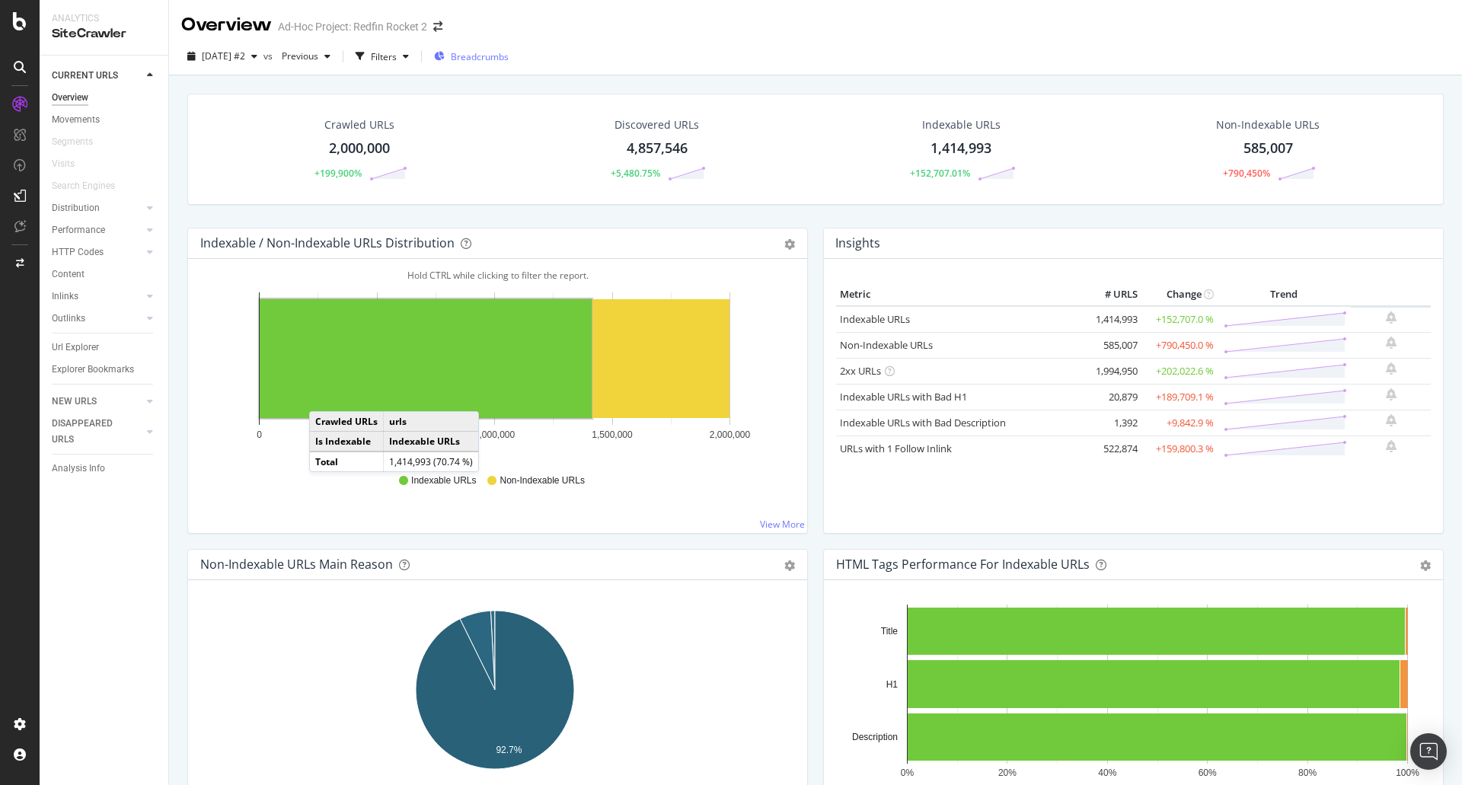
click at [445, 57] on icon "button" at bounding box center [439, 56] width 11 height 9
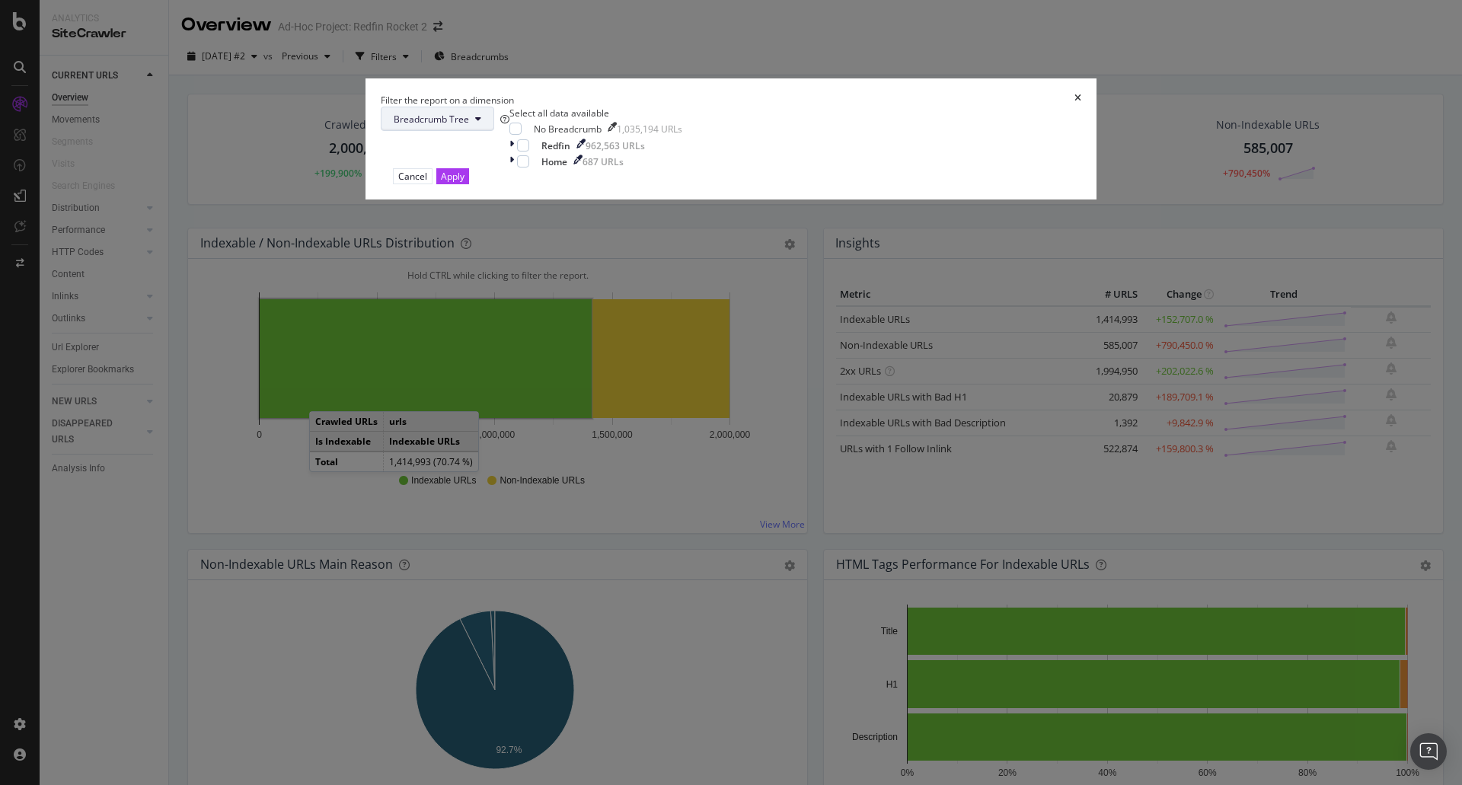
click at [469, 126] on span "Breadcrumb Tree" at bounding box center [431, 119] width 75 height 13
click at [888, 107] on div "Filter the report on a dimension" at bounding box center [731, 100] width 701 height 13
click at [868, 107] on div "Filter the report on a dimension" at bounding box center [731, 100] width 701 height 13
click at [1075, 107] on icon "times" at bounding box center [1078, 100] width 7 height 13
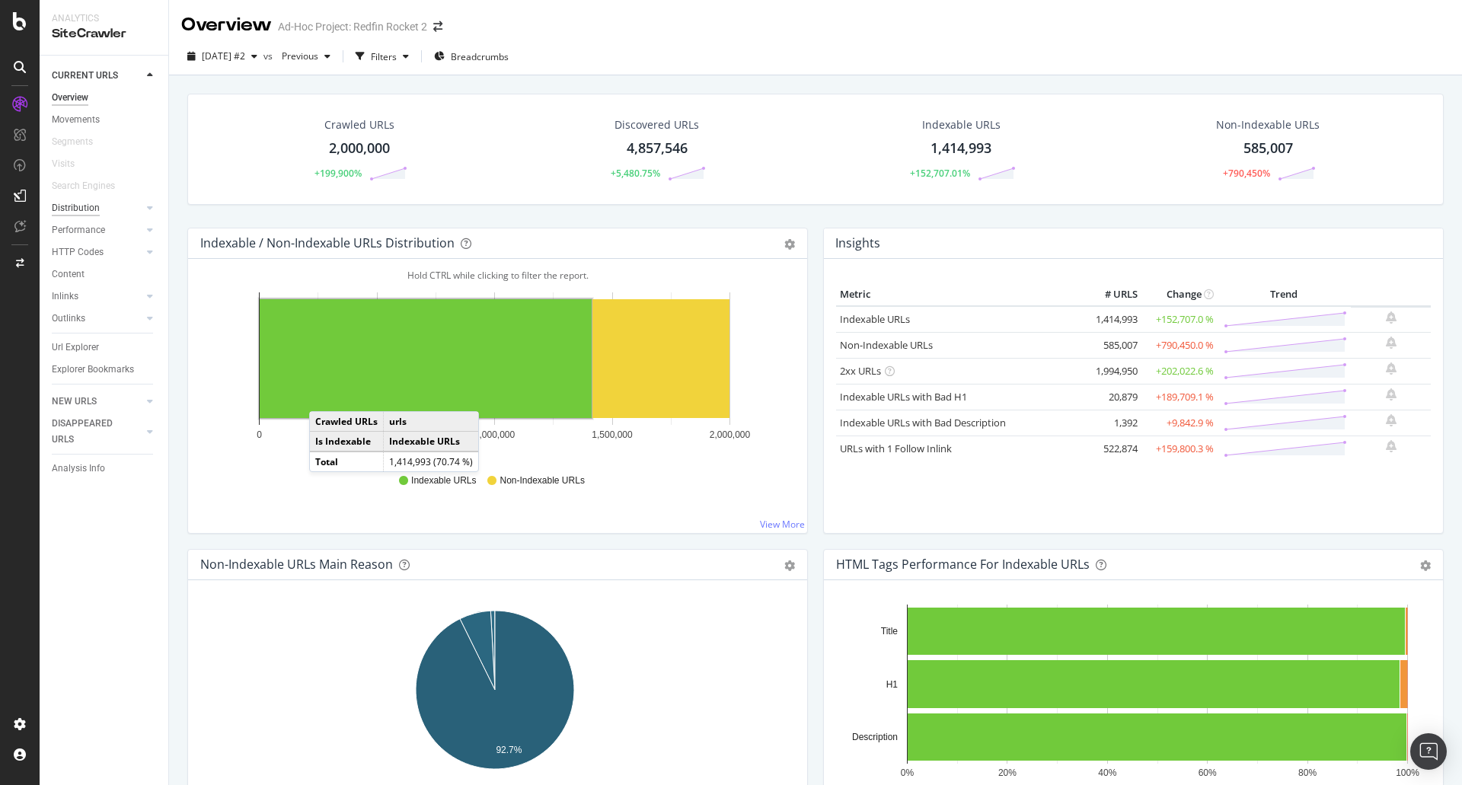
click at [94, 207] on div "Distribution" at bounding box center [76, 208] width 48 height 16
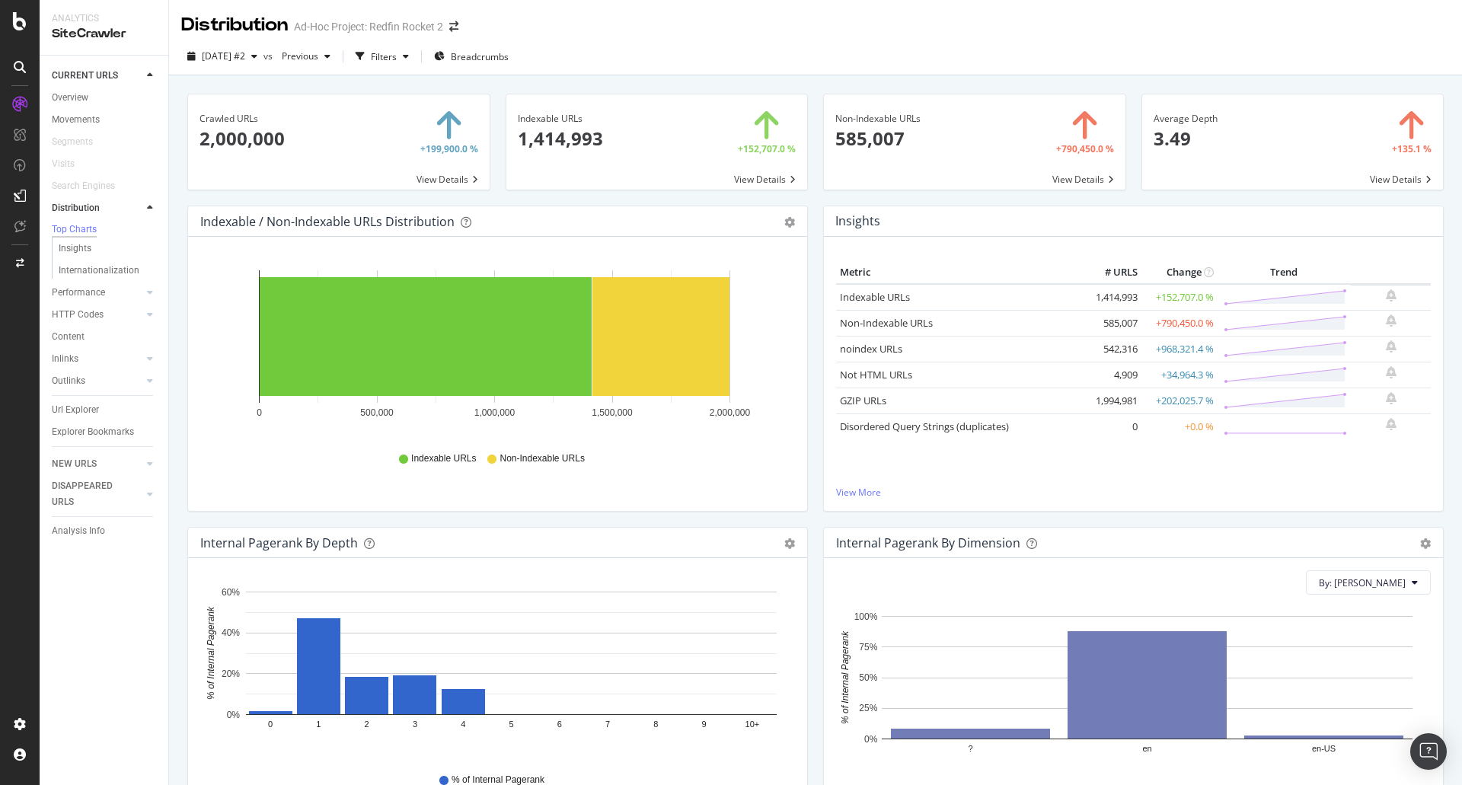
click at [845, 484] on div "Metric # URLS Change Trend Indexable URLs 1,414,993 +152,707.0 % Non-Indexable …" at bounding box center [1133, 373] width 595 height 225
click at [845, 487] on link "View More" at bounding box center [1133, 492] width 595 height 13
